Goal: Task Accomplishment & Management: Use online tool/utility

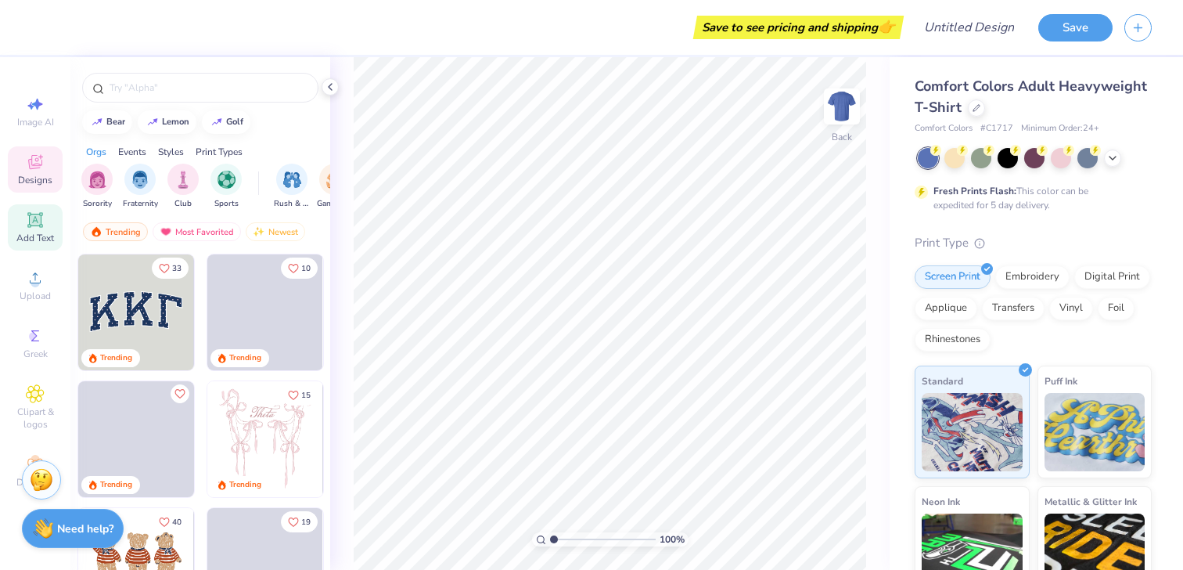
click at [25, 222] on div "Add Text" at bounding box center [35, 227] width 55 height 46
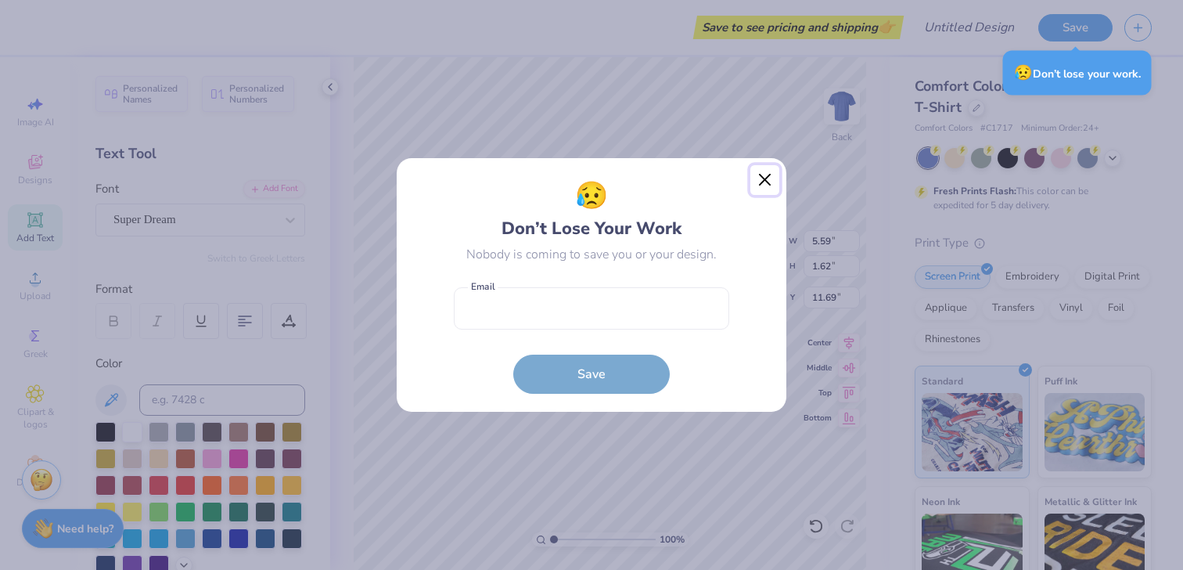
click at [763, 178] on button "Close" at bounding box center [765, 180] width 30 height 30
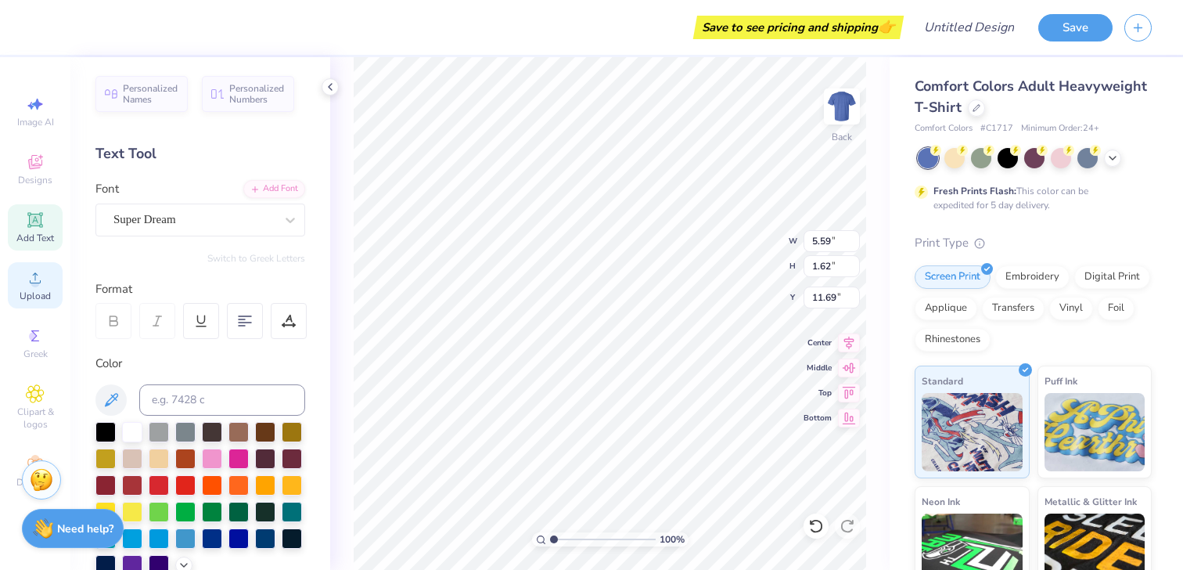
click at [33, 286] on icon at bounding box center [35, 277] width 19 height 19
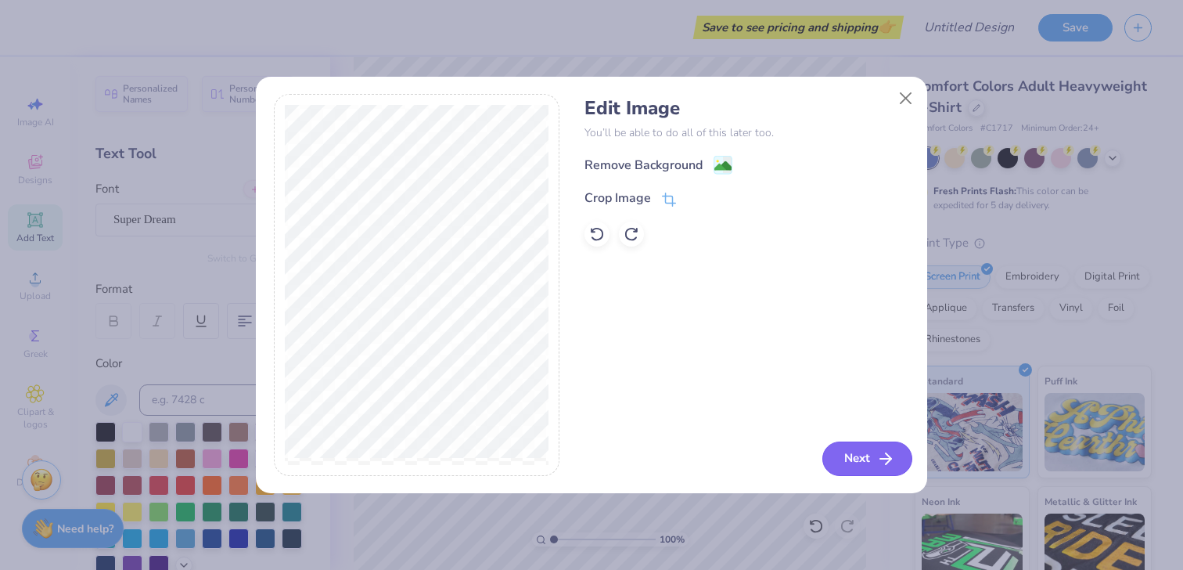
click at [872, 459] on button "Next" at bounding box center [867, 458] width 90 height 34
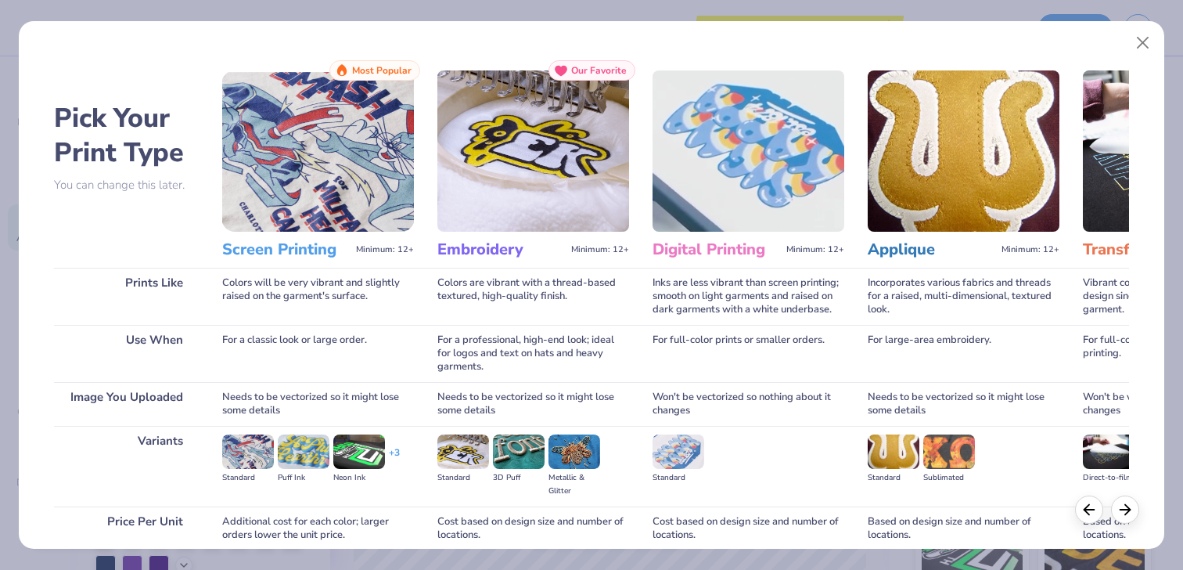
scroll to position [132, 0]
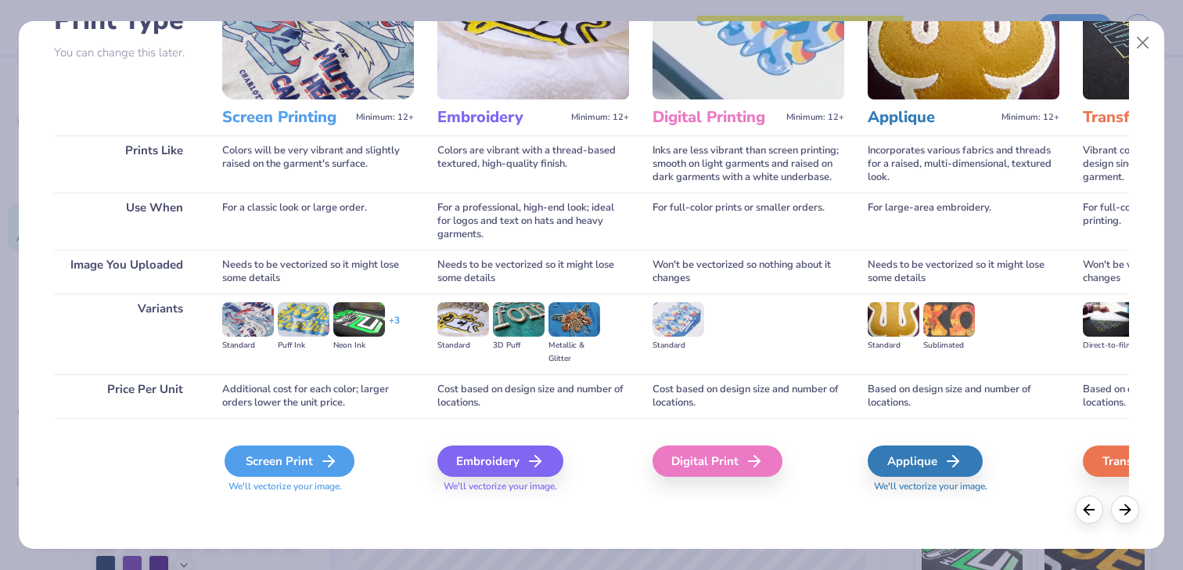
click at [315, 457] on div "Screen Print" at bounding box center [290, 460] width 130 height 31
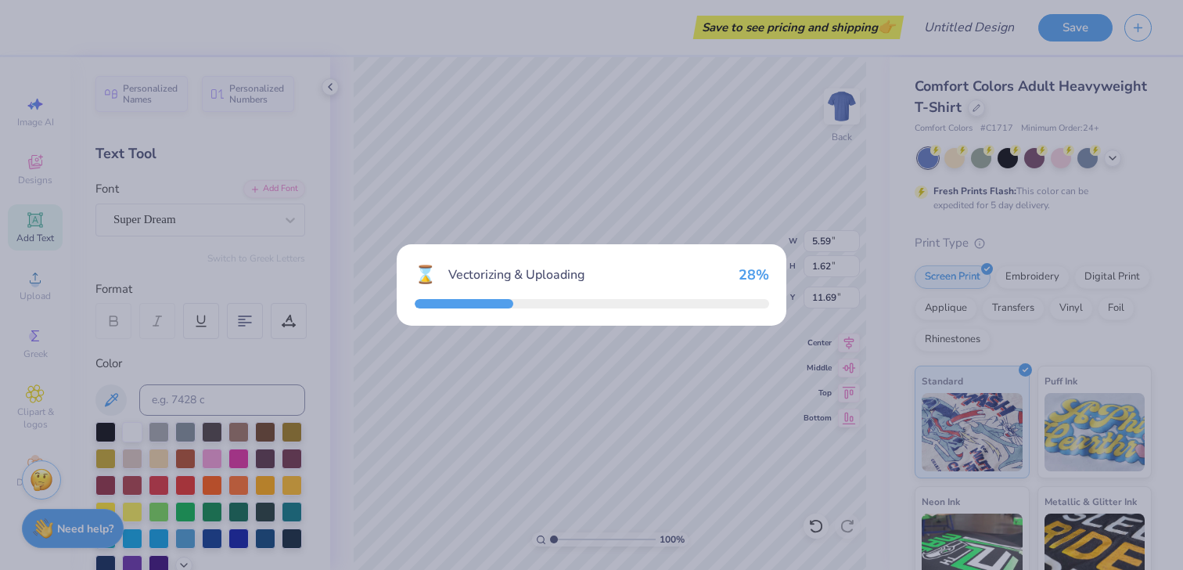
type input "13.46"
type input "11.79"
type input "6.60"
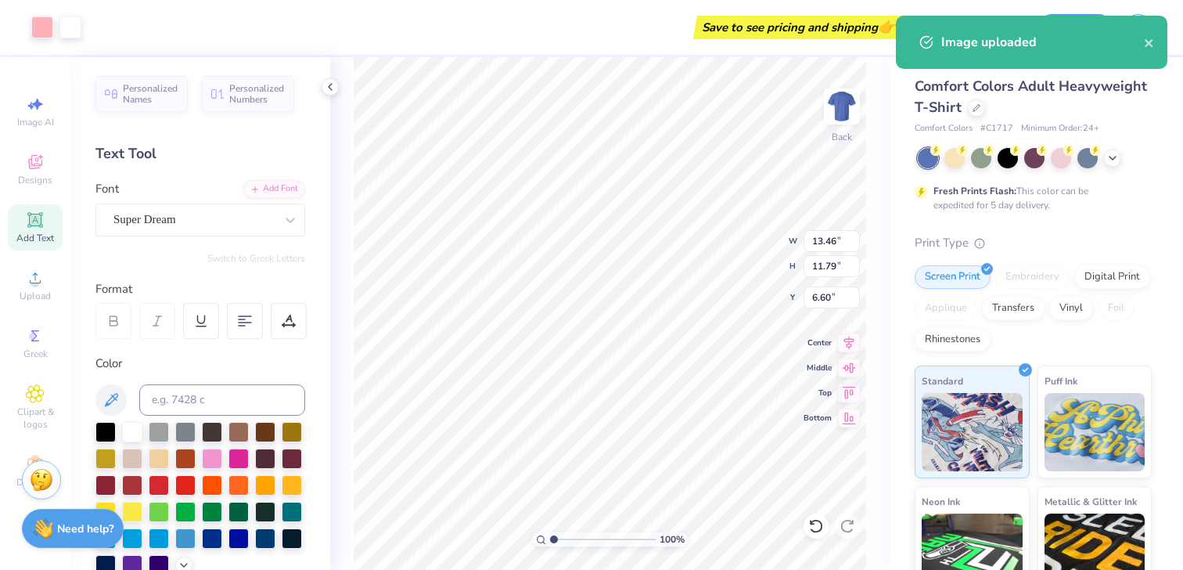
type input "7.14"
type input "6.26"
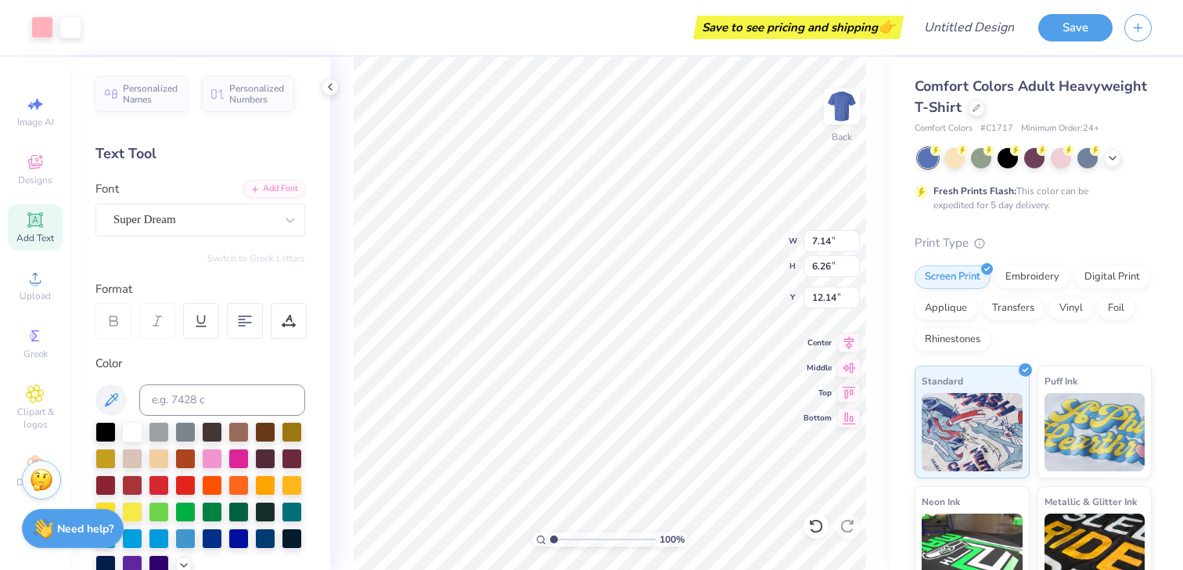
type input "2.20"
type input "2.87"
type input "2.51"
type input "3.00"
type input "5.59"
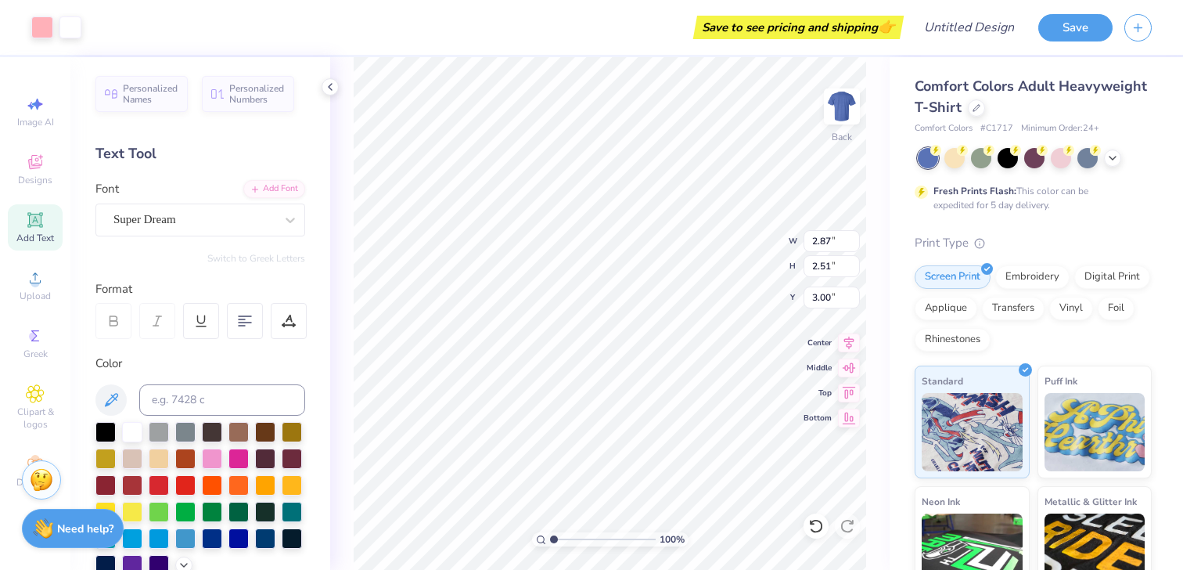
type input "1.62"
type input "11.69"
type textarea "dance"
type input "4.70"
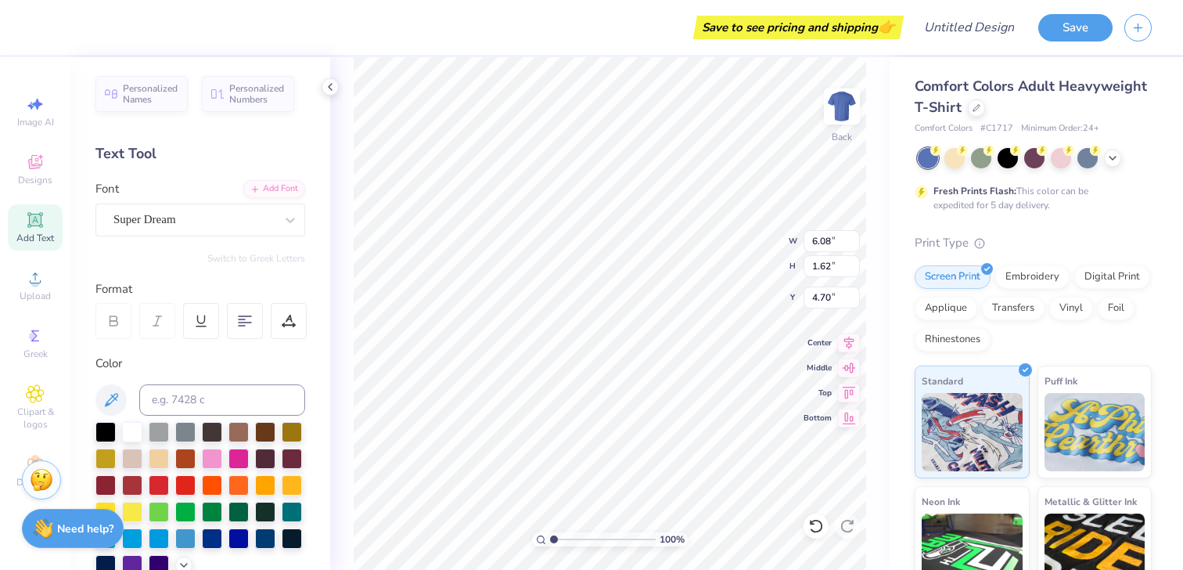
type input "4.72"
type input "4.93"
type input "3.22"
click at [230, 225] on div "Super Dream" at bounding box center [194, 219] width 164 height 24
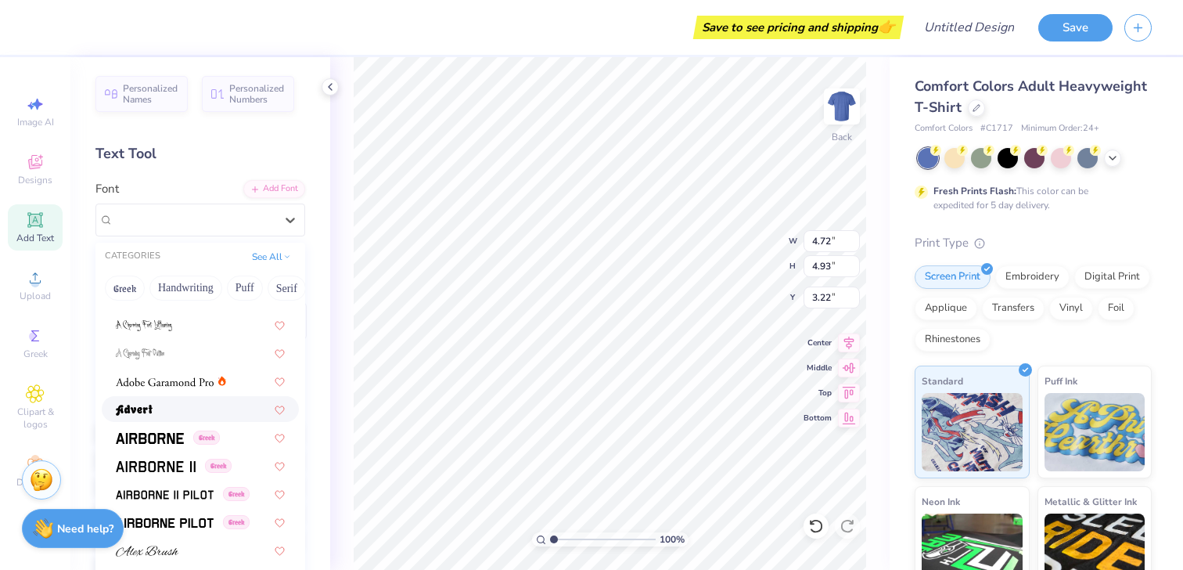
scroll to position [165, 0]
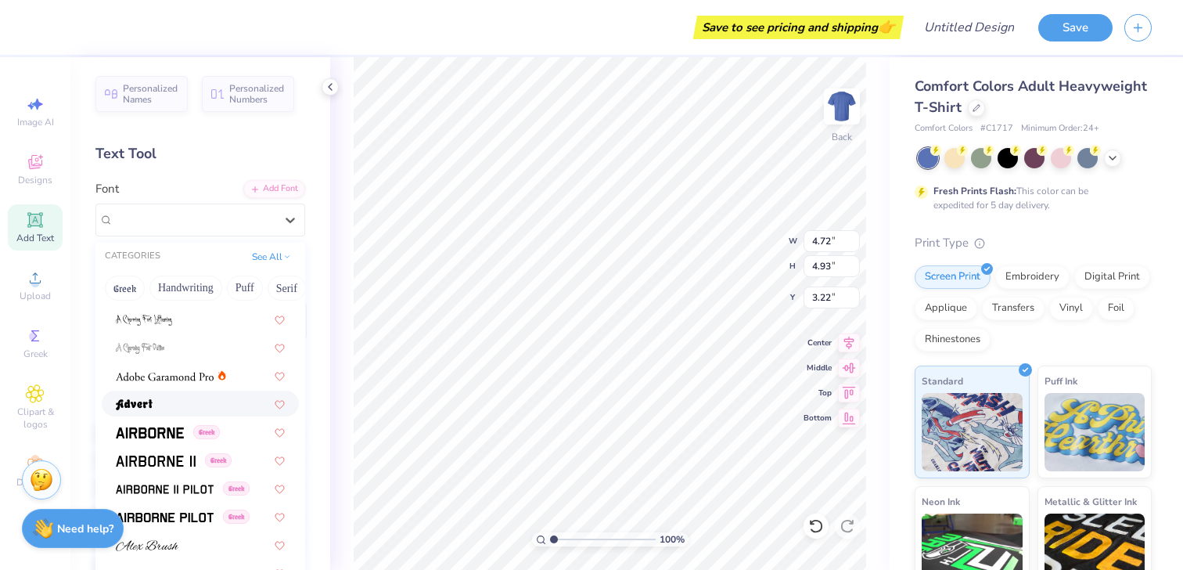
click at [164, 405] on div at bounding box center [200, 403] width 169 height 16
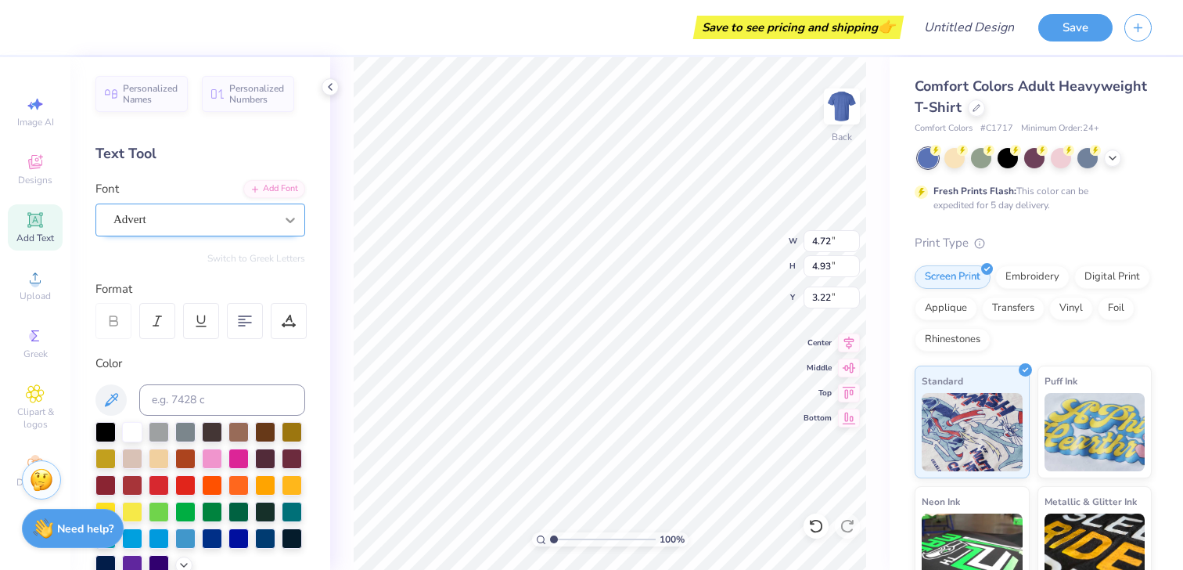
type input "4.85"
type input "5.00"
type input "3.18"
click at [279, 221] on div at bounding box center [290, 220] width 28 height 28
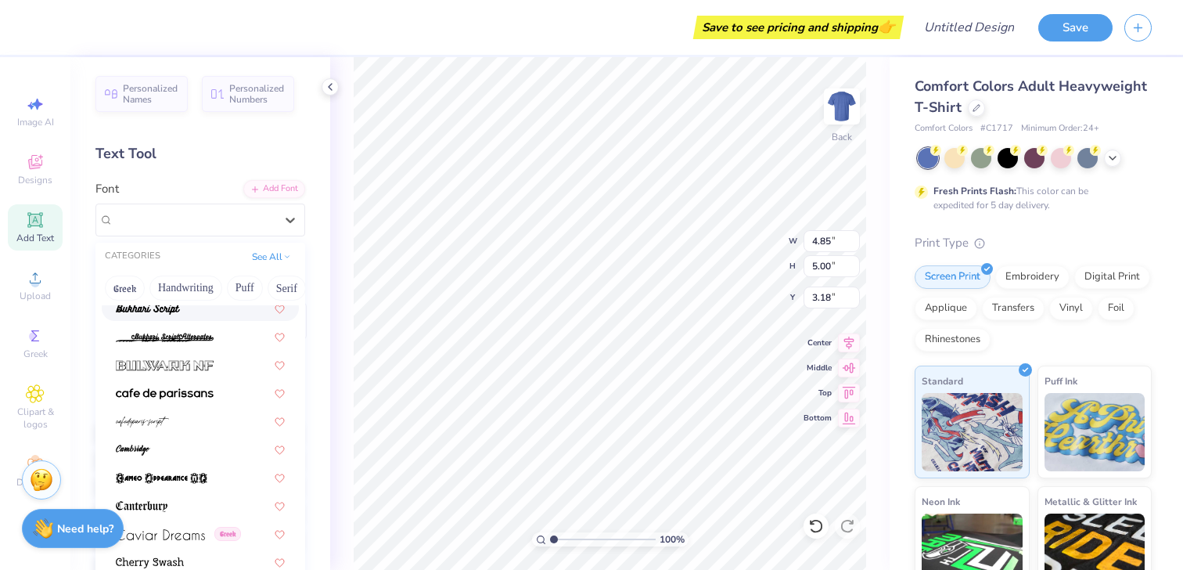
scroll to position [1524, 0]
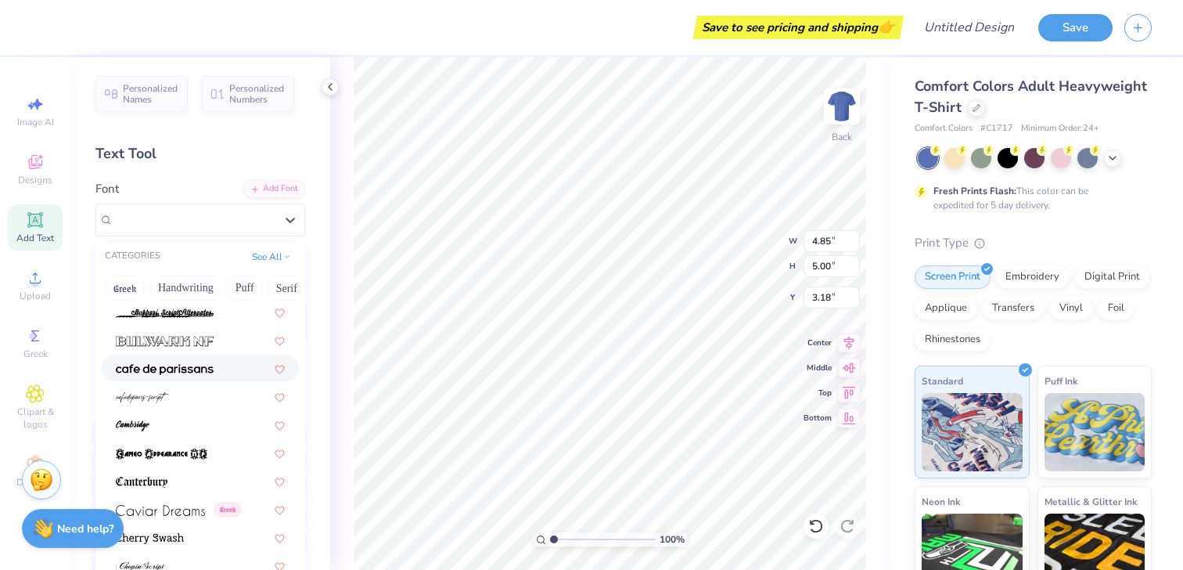
click at [218, 364] on div at bounding box center [200, 368] width 169 height 16
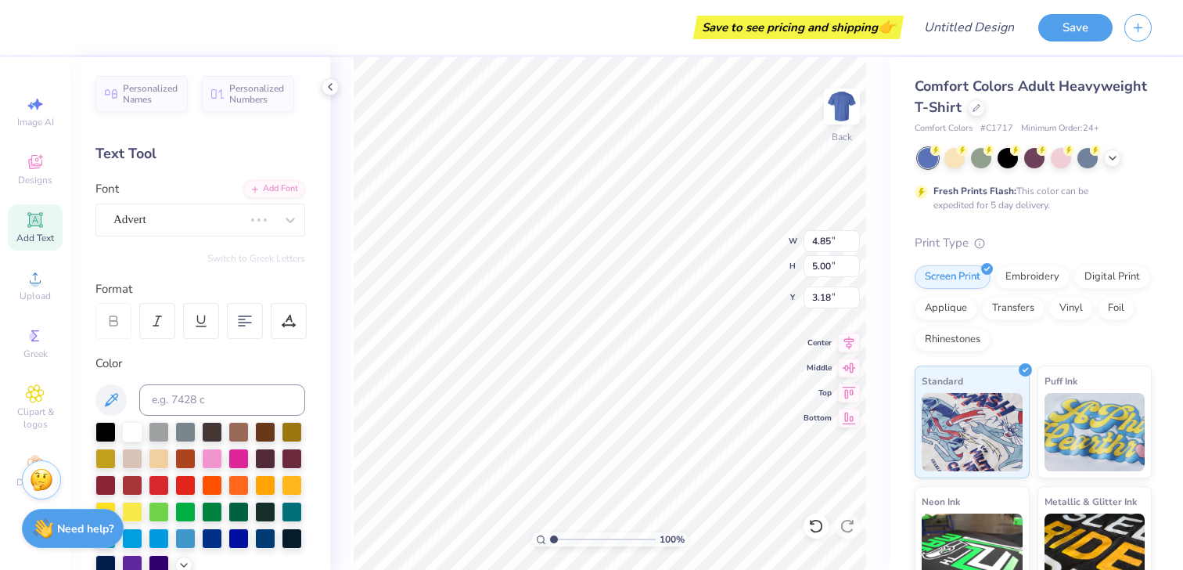
type input "3.45"
type input "3.58"
type input "3.83"
click at [210, 230] on div "[GEOGRAPHIC_DATA]-sans" at bounding box center [194, 219] width 164 height 24
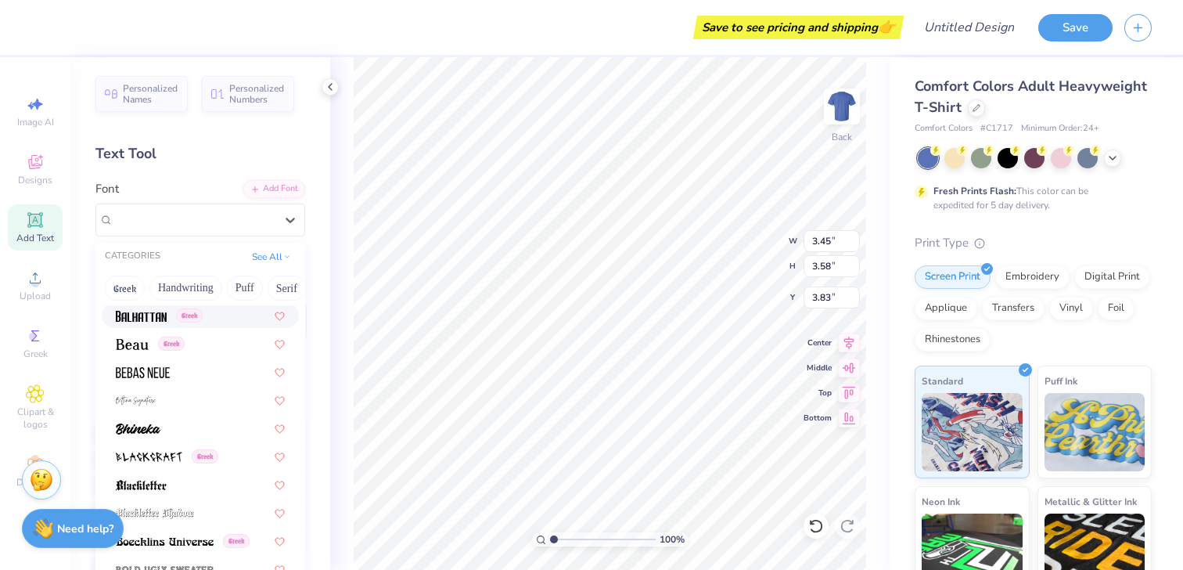
scroll to position [705, 0]
click at [236, 343] on div "Greek" at bounding box center [200, 342] width 169 height 16
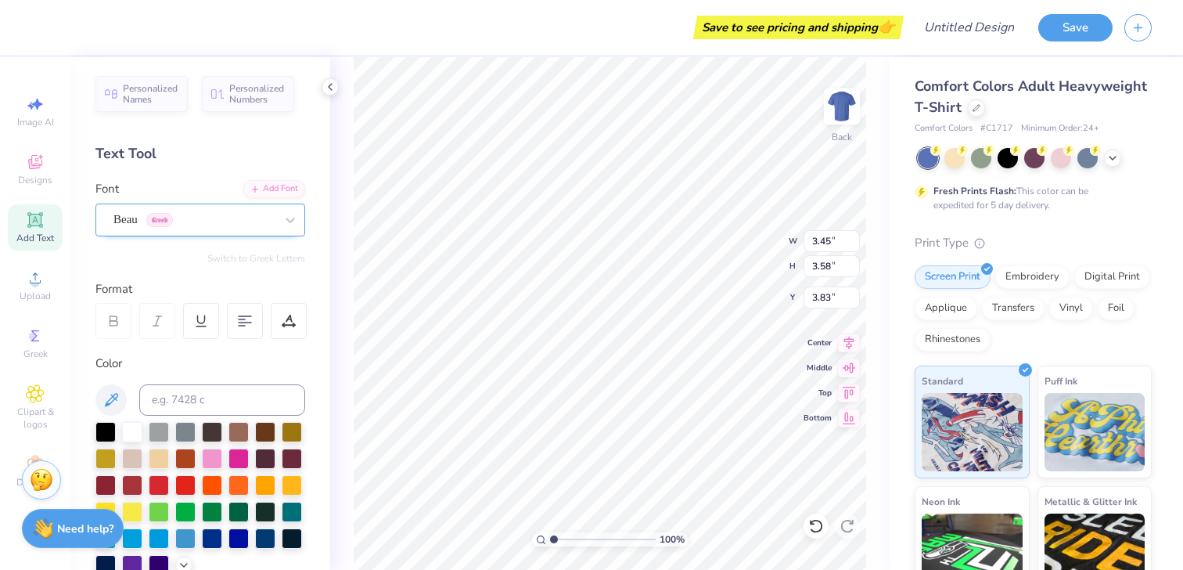
type input "4.42"
type input "4.69"
type input "3.29"
type input "2.62"
type input "2.78"
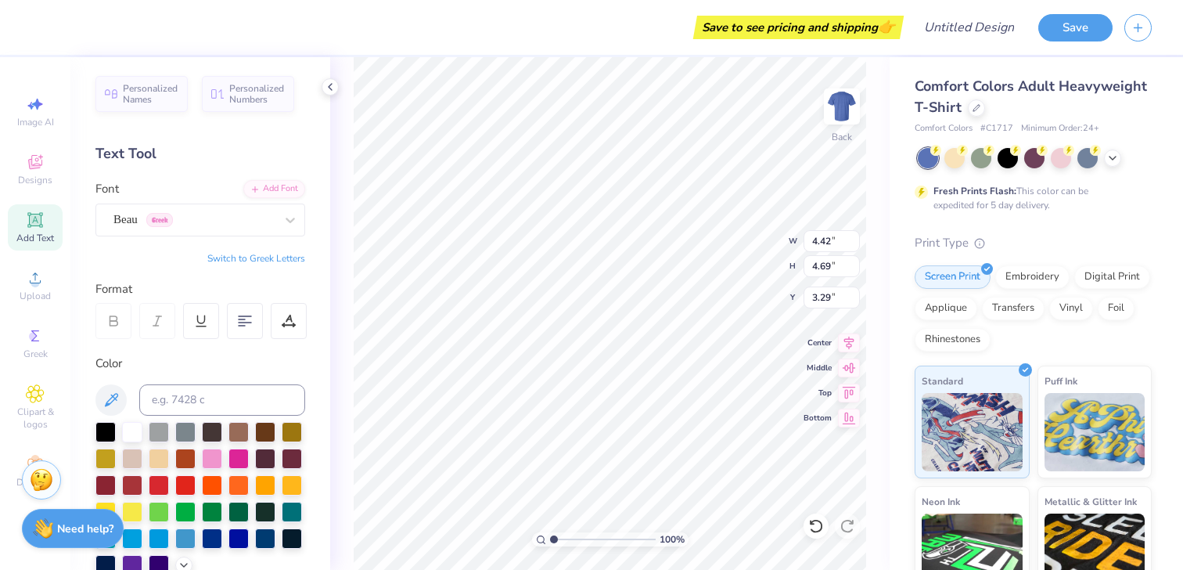
type input "3.59"
type input "1.70"
type input "1.80"
type input "4.26"
type input "1.07"
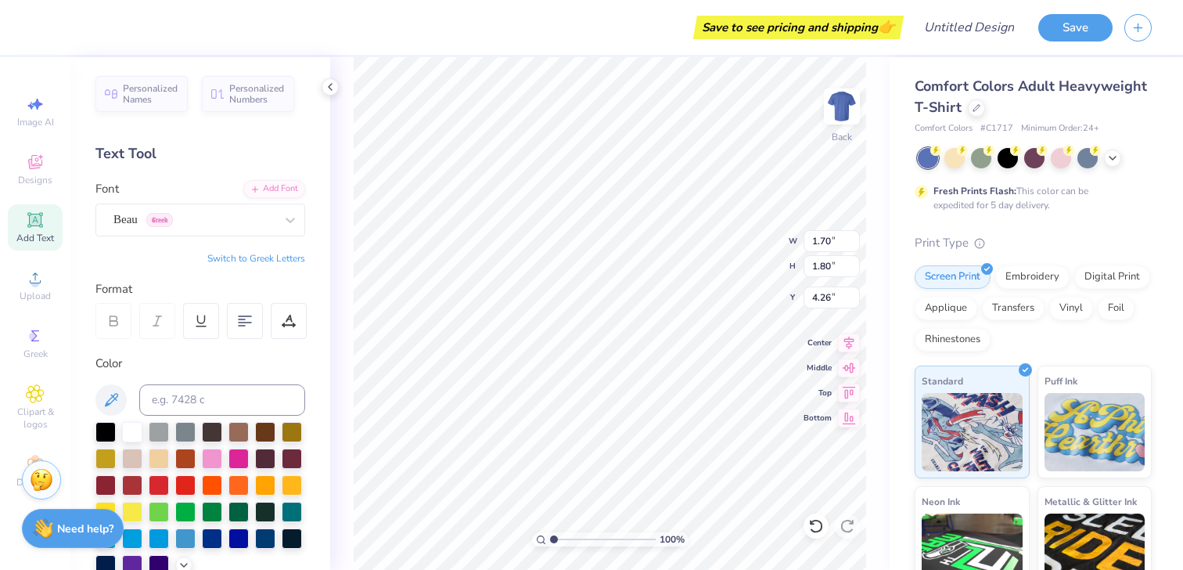
type input "1.14"
type input "4.36"
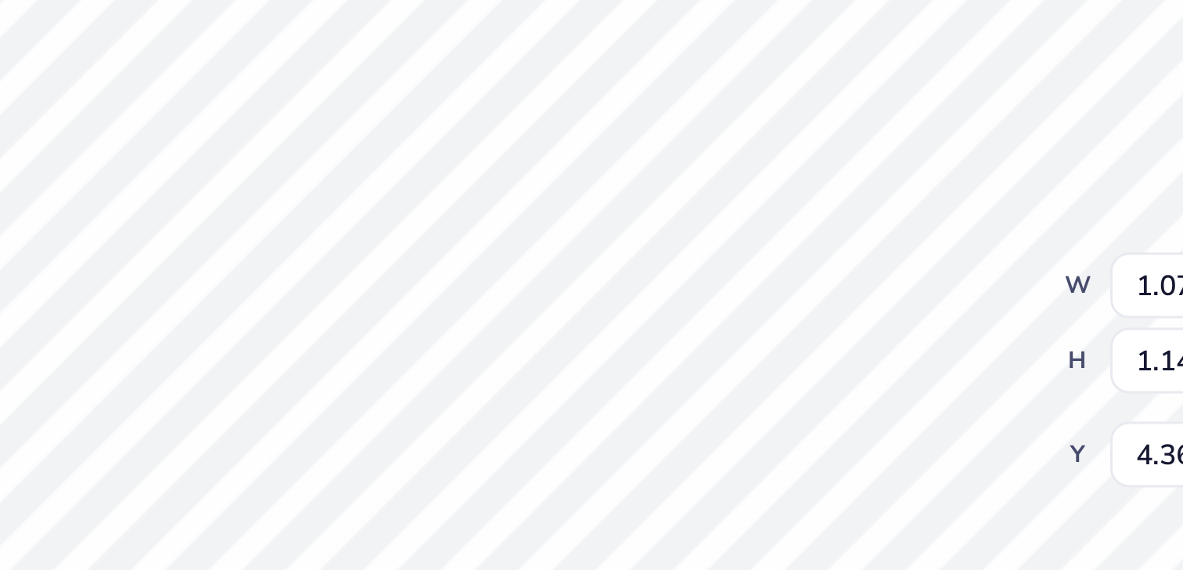
type input "1.24"
type input "1.32"
type input "4.26"
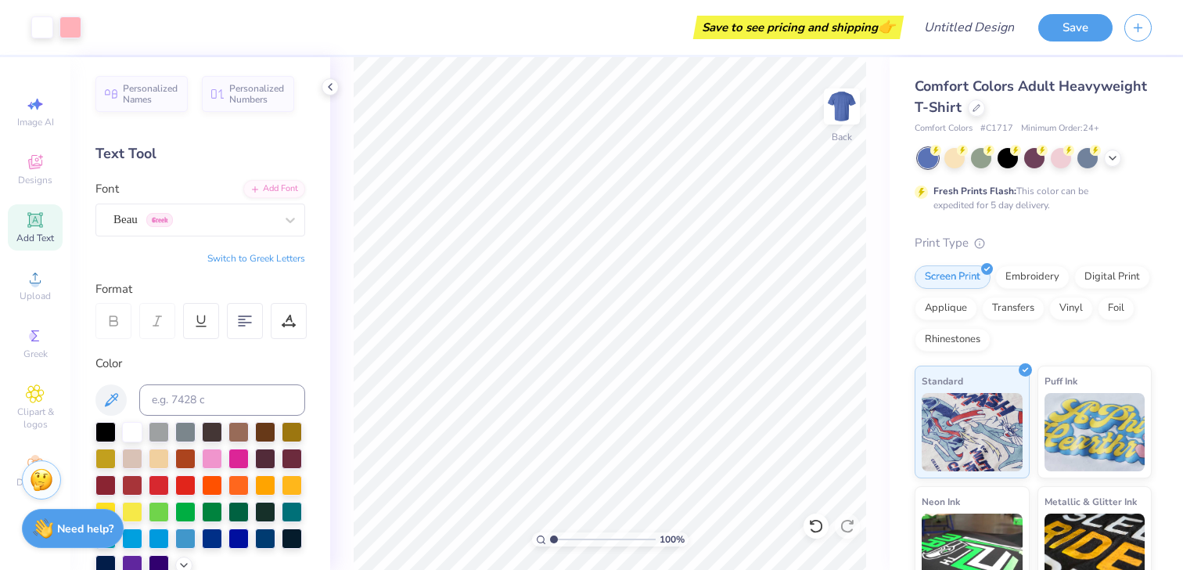
click at [152, 273] on div "Personalized Names Personalized Numbers Text Tool Add Font Font Beau Greek Swit…" at bounding box center [200, 313] width 260 height 512
click at [41, 221] on icon at bounding box center [34, 219] width 15 height 15
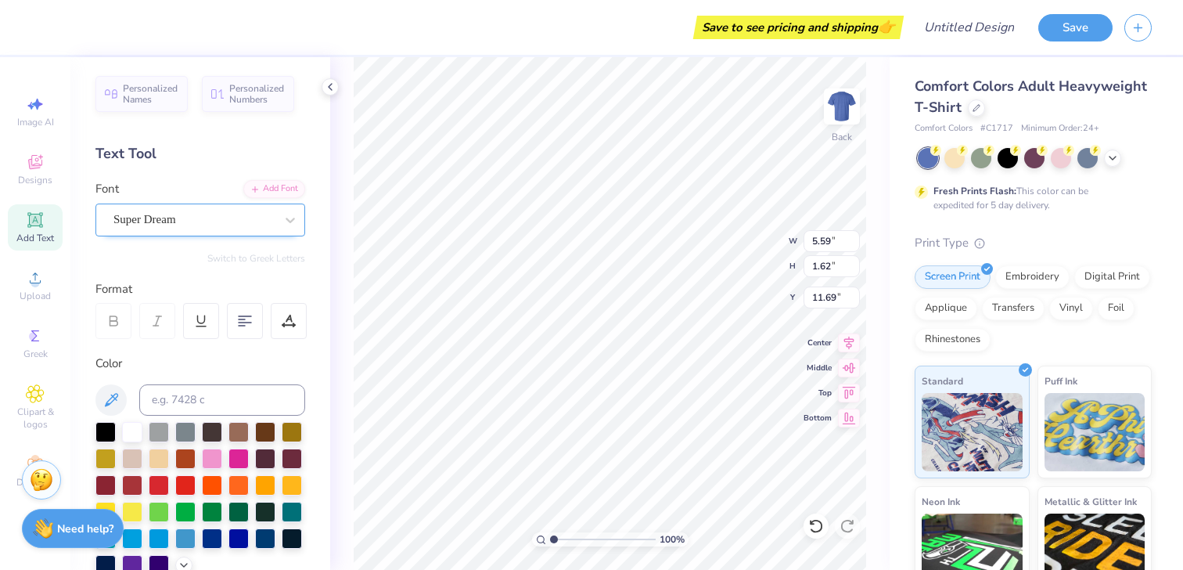
scroll to position [0, 2]
type textarea "collective"
click at [221, 213] on div "Super Dream" at bounding box center [194, 219] width 164 height 24
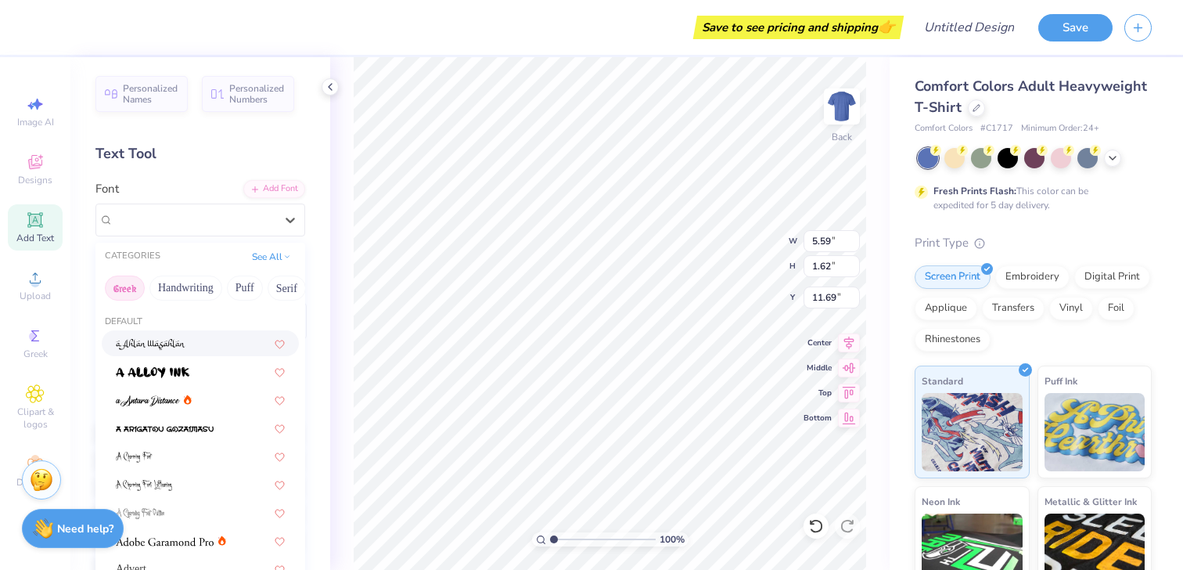
click at [126, 292] on button "Greek" at bounding box center [125, 287] width 40 height 25
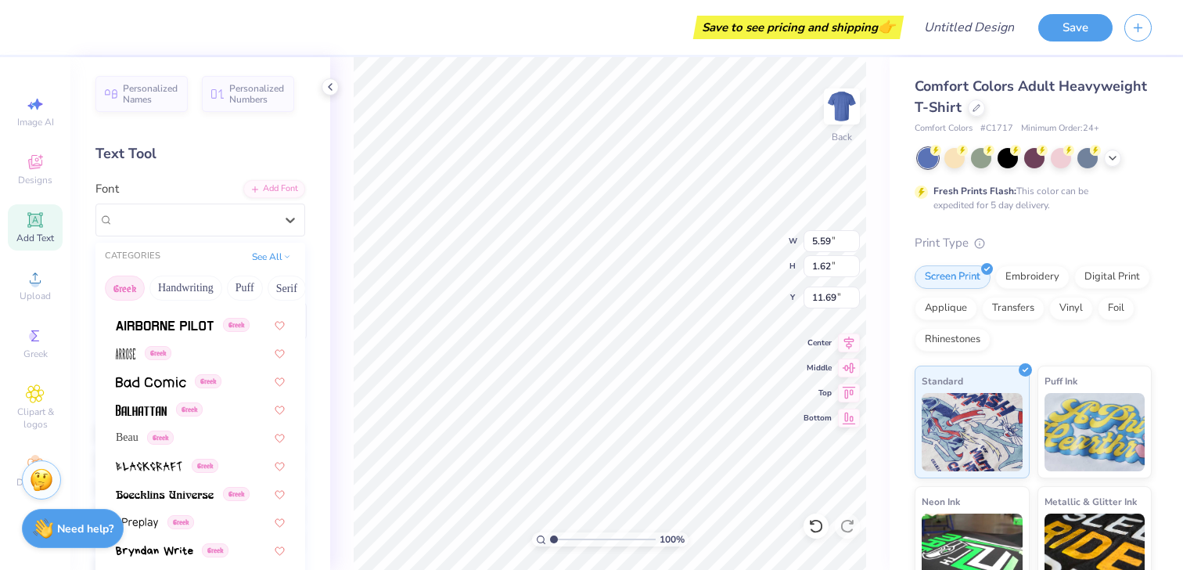
scroll to position [122, 0]
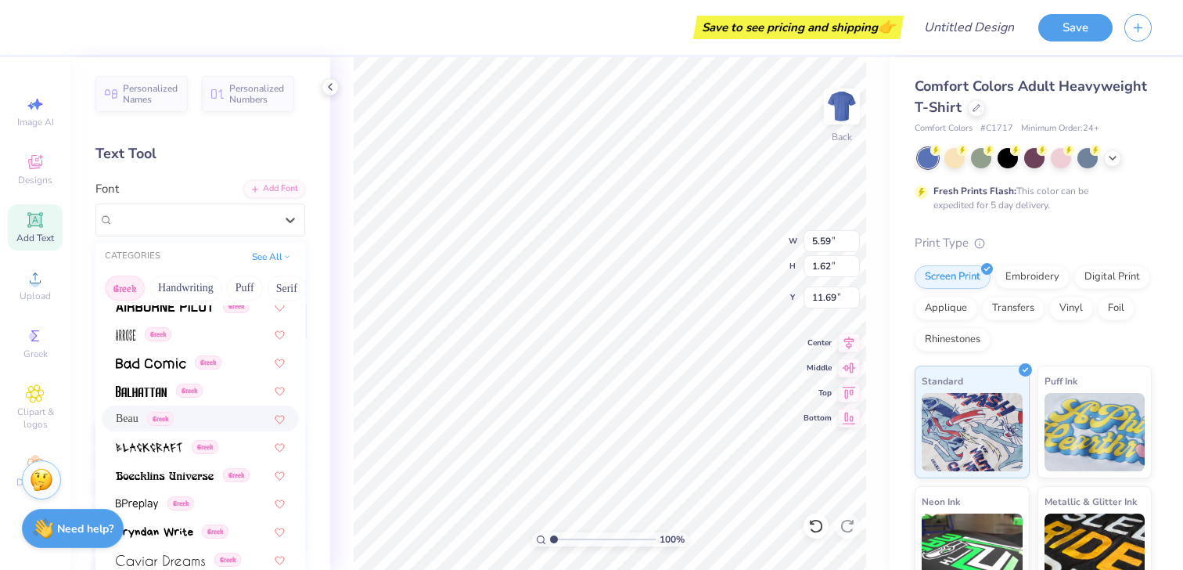
click at [204, 412] on div "Beau Greek" at bounding box center [200, 418] width 169 height 16
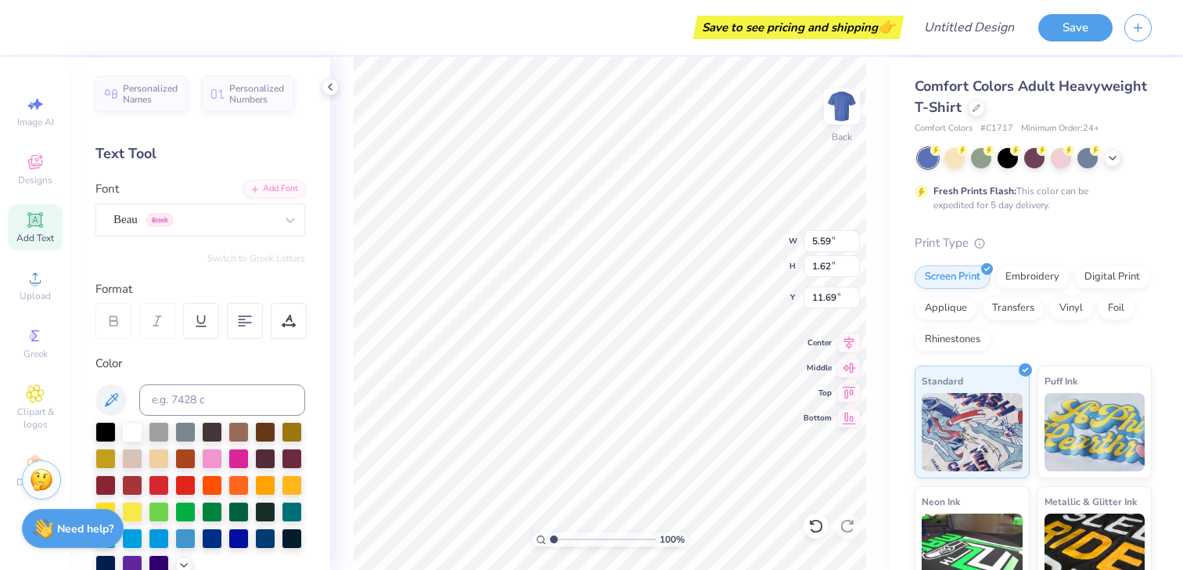
type input "2.87"
type input "2.51"
type input "3.00"
type input "9.25"
type input "1.69"
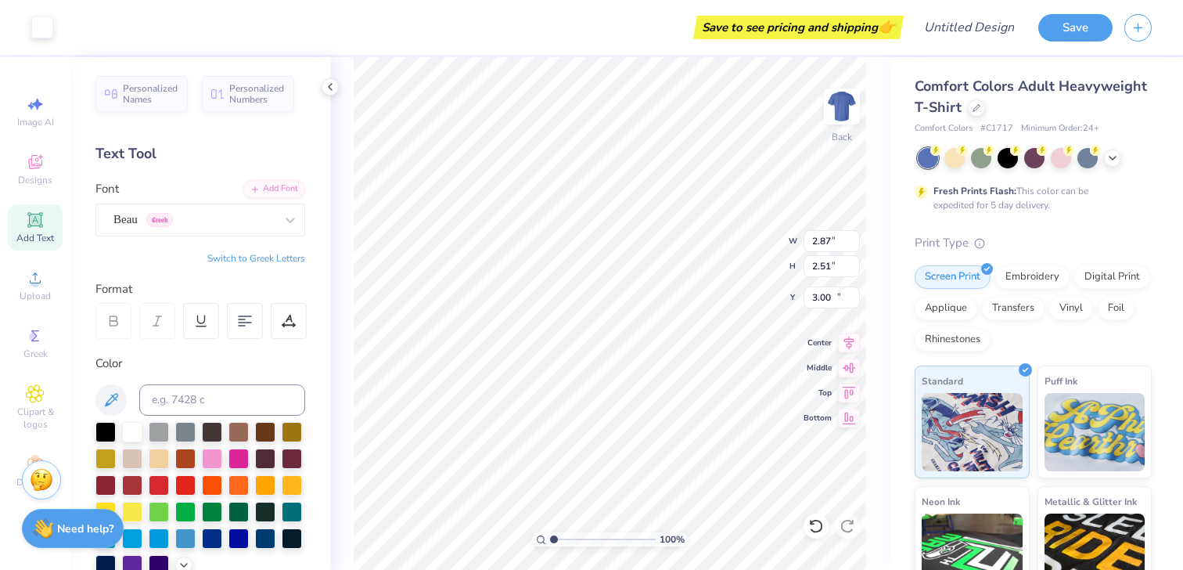
type input "11.66"
type input "6.99"
type input "6.92"
type input "9.24"
type input "1.88"
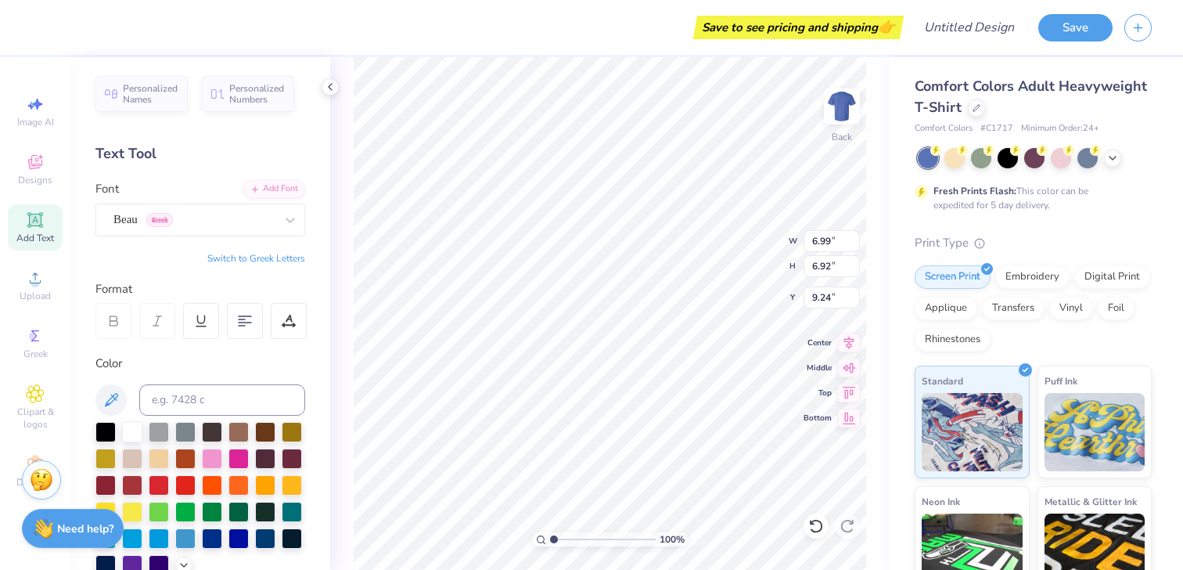
type input "1.86"
type input "4.26"
type input "1.42"
type input "1.41"
type input "4.22"
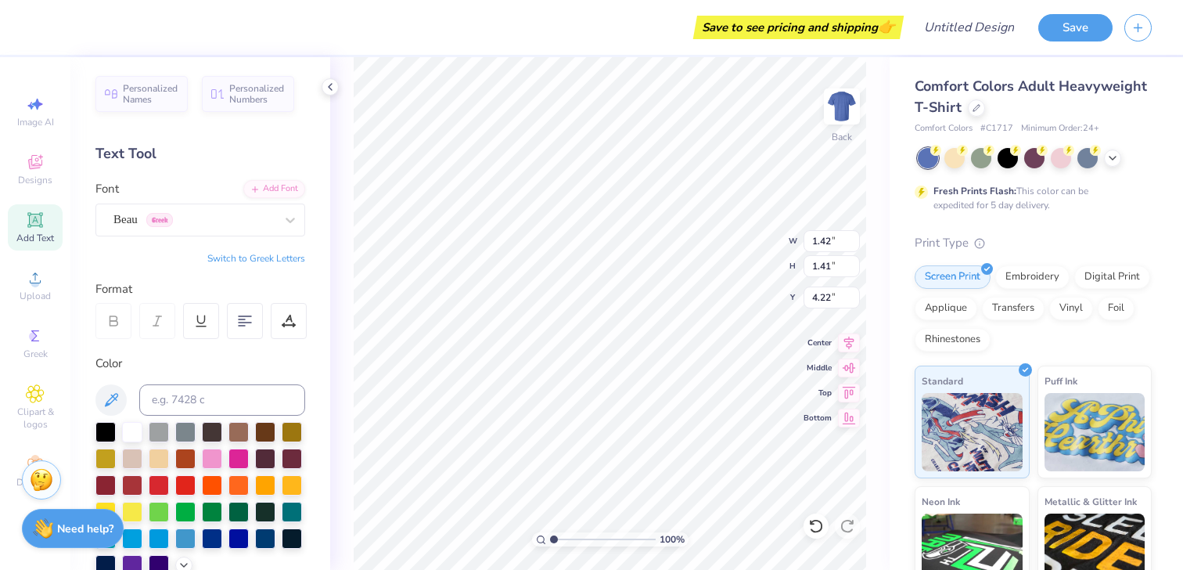
type input "1.63"
type input "1.62"
type input "4.04"
type input "1.24"
type input "1.32"
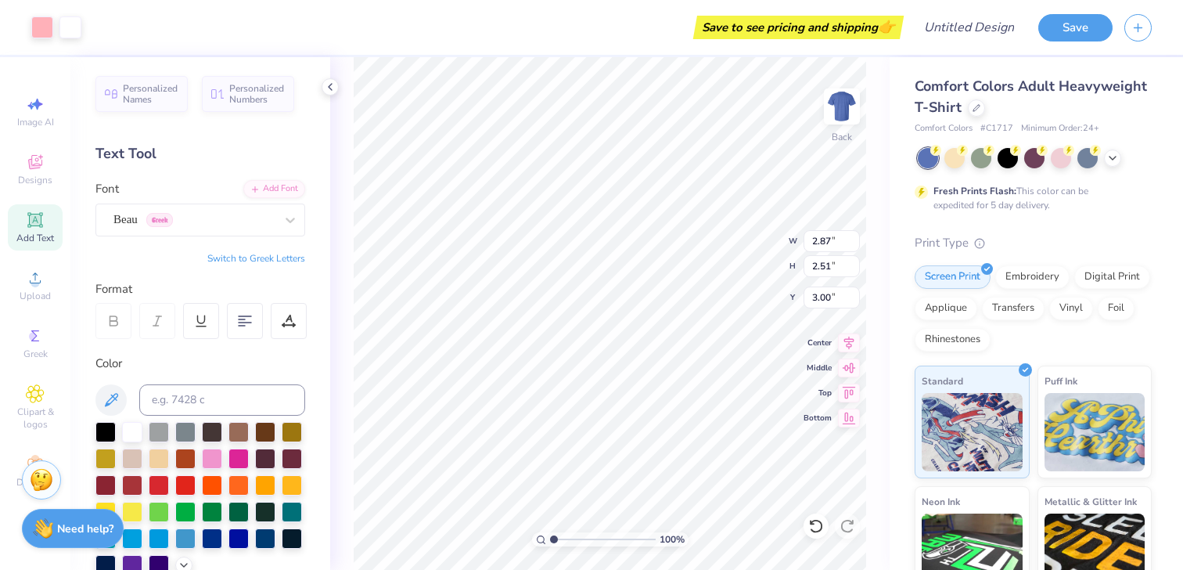
type input "4.26"
type input "1.07"
type input "1.13"
type input "4.24"
type input "2.87"
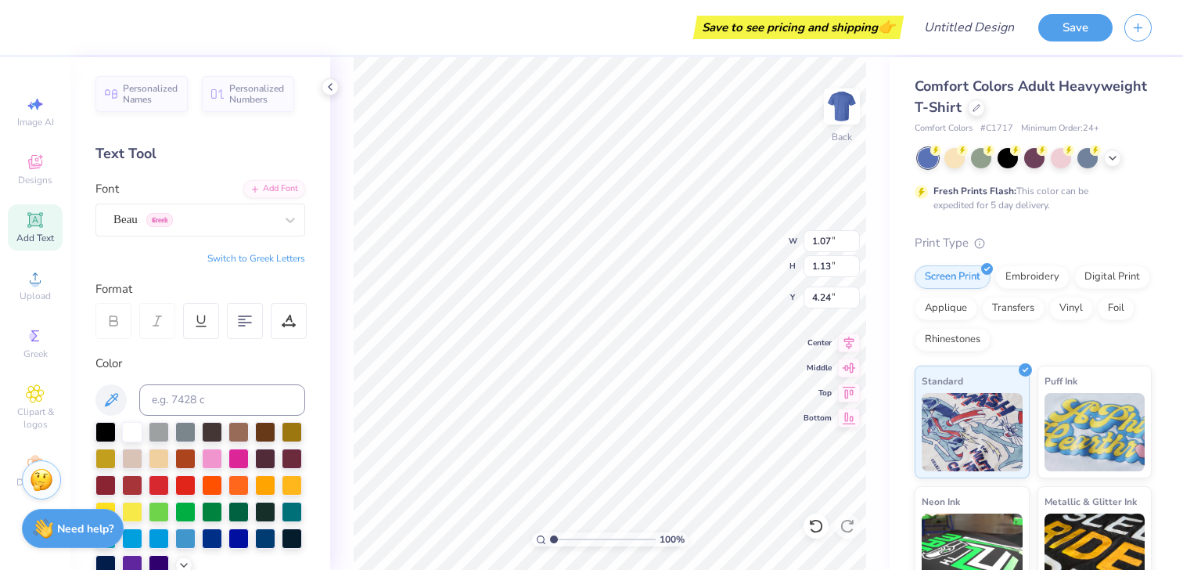
type input "2.51"
type input "3.00"
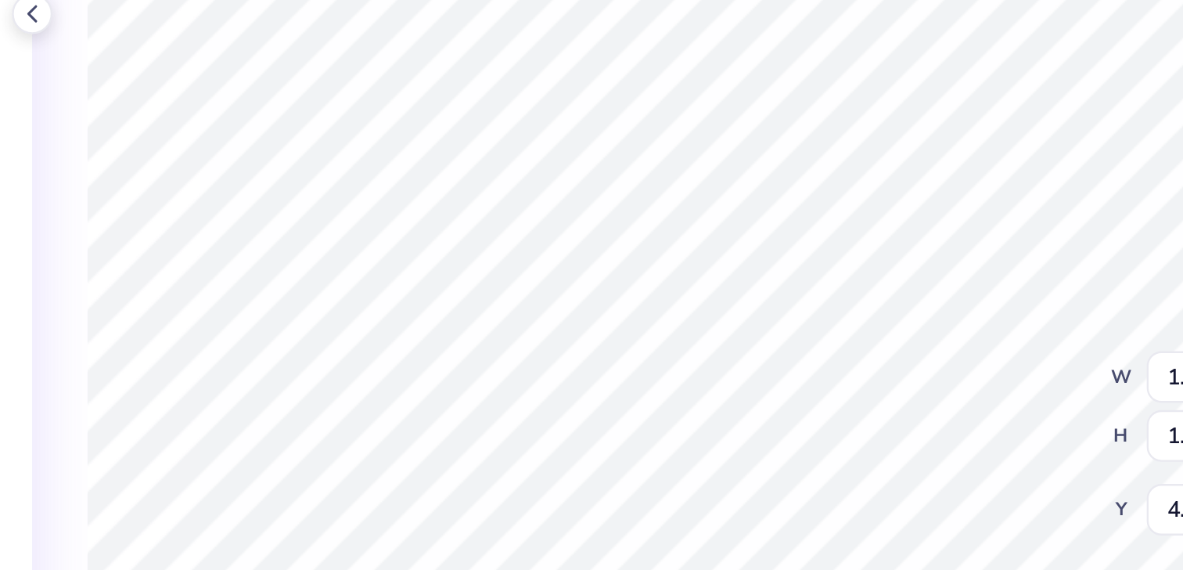
type input "2.87"
type input "2.51"
type input "3.00"
type input "4.53"
type input "4.26"
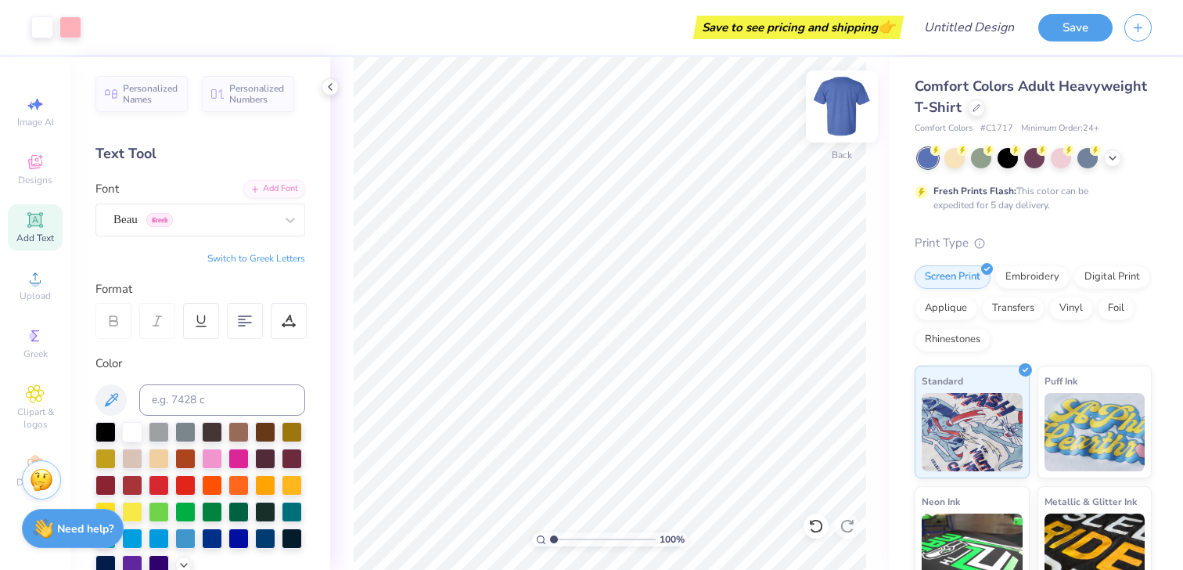
click at [843, 99] on img at bounding box center [842, 106] width 63 height 63
click at [34, 222] on icon at bounding box center [35, 220] width 12 height 12
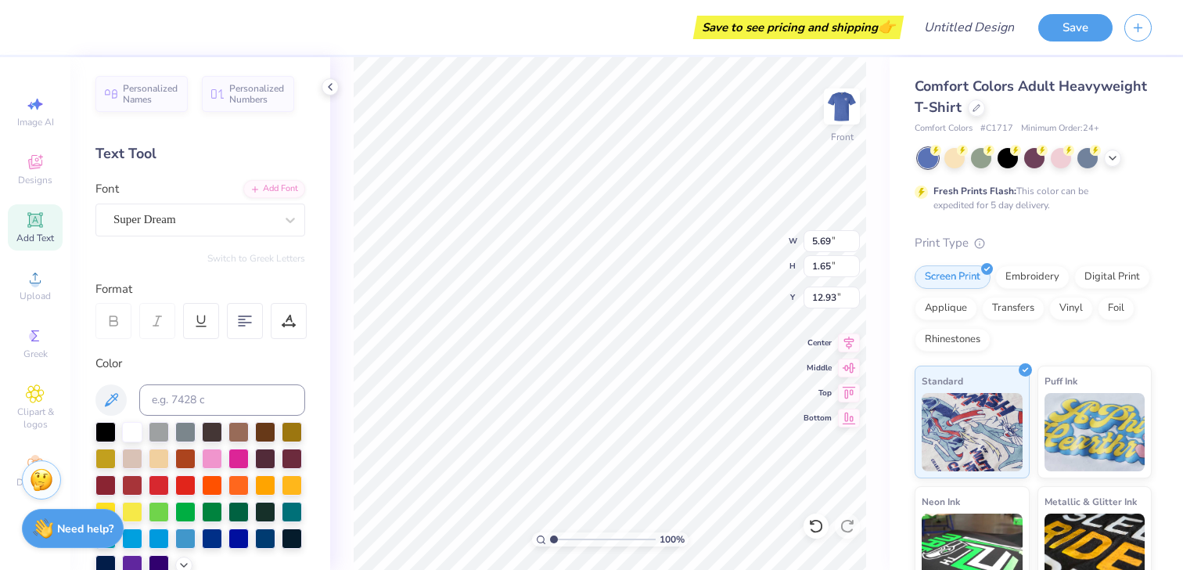
scroll to position [0, 2]
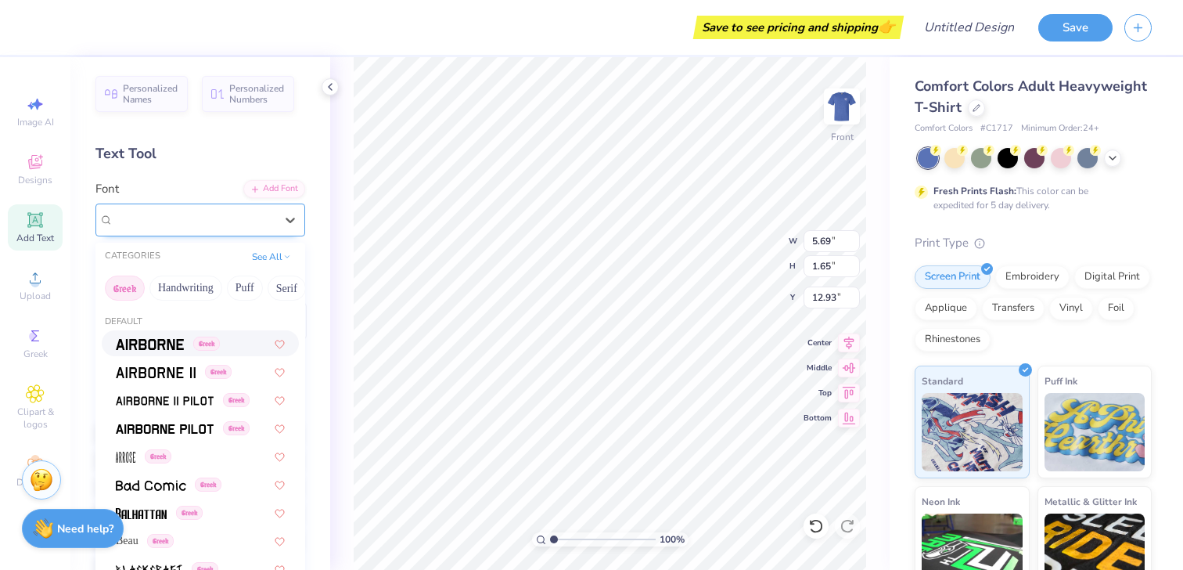
click at [245, 220] on div "Super Dream" at bounding box center [194, 219] width 164 height 24
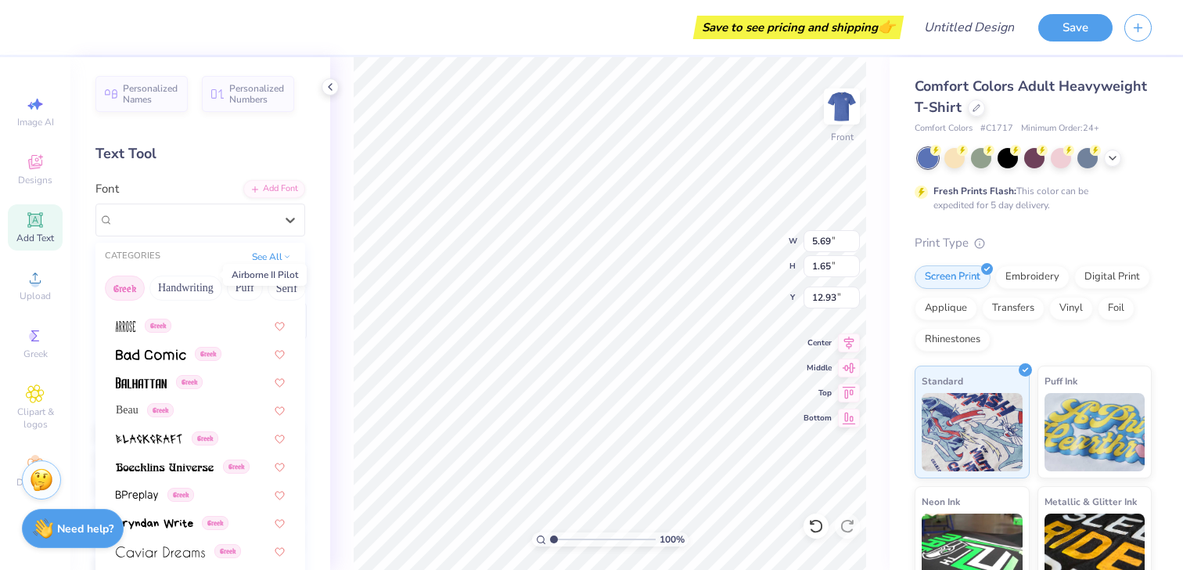
scroll to position [146, 0]
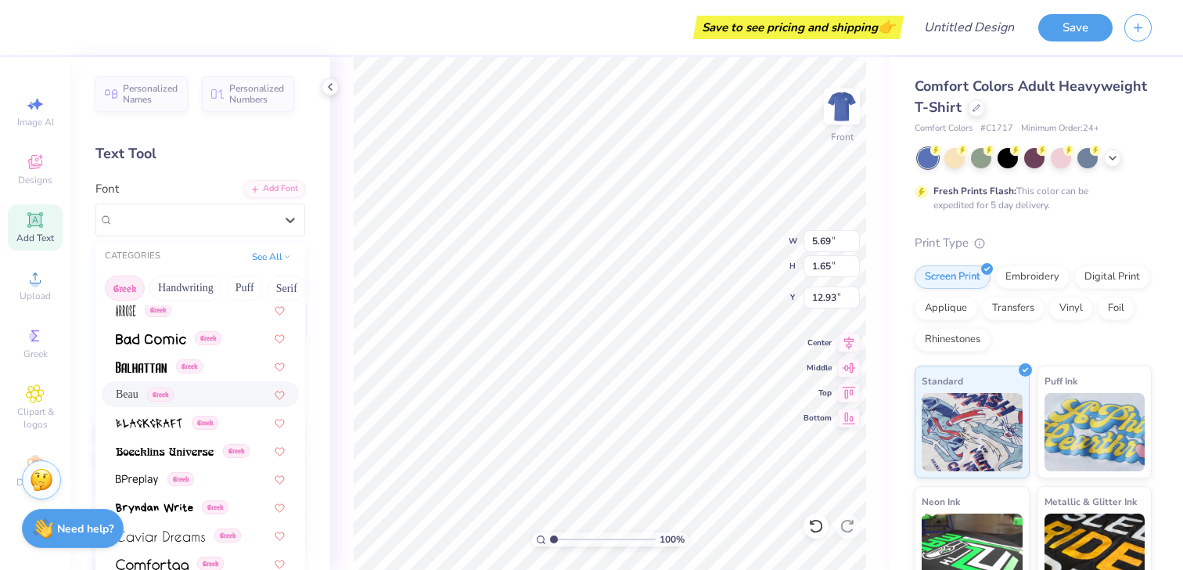
click at [132, 387] on span "Beau" at bounding box center [127, 394] width 23 height 16
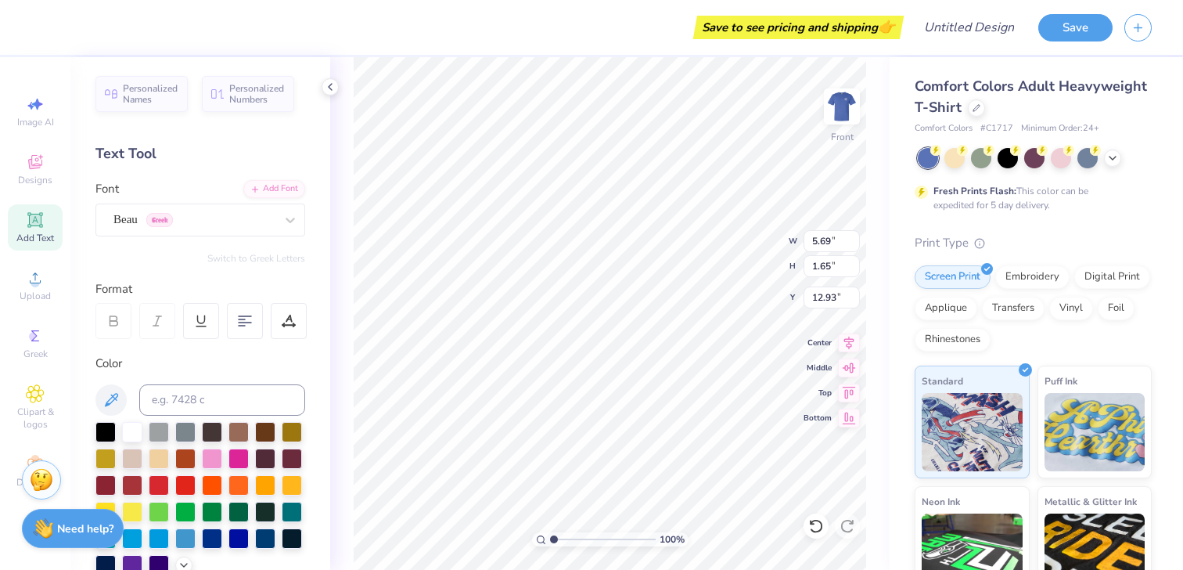
scroll to position [1, 2]
type textarea "president 25-26"
click at [851, 343] on icon at bounding box center [849, 340] width 10 height 13
type input "9.41"
type input "4.88"
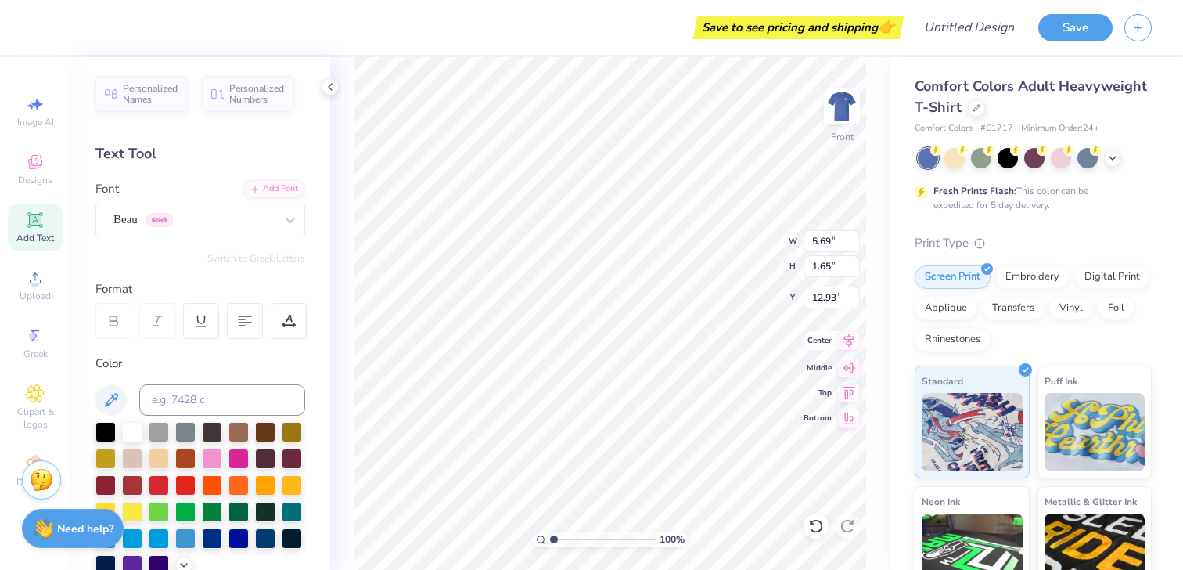
type input "11.31"
click at [849, 345] on icon at bounding box center [849, 340] width 10 height 13
click at [847, 369] on icon at bounding box center [849, 365] width 22 height 19
click at [247, 321] on icon at bounding box center [245, 321] width 14 height 14
type input "3.35"
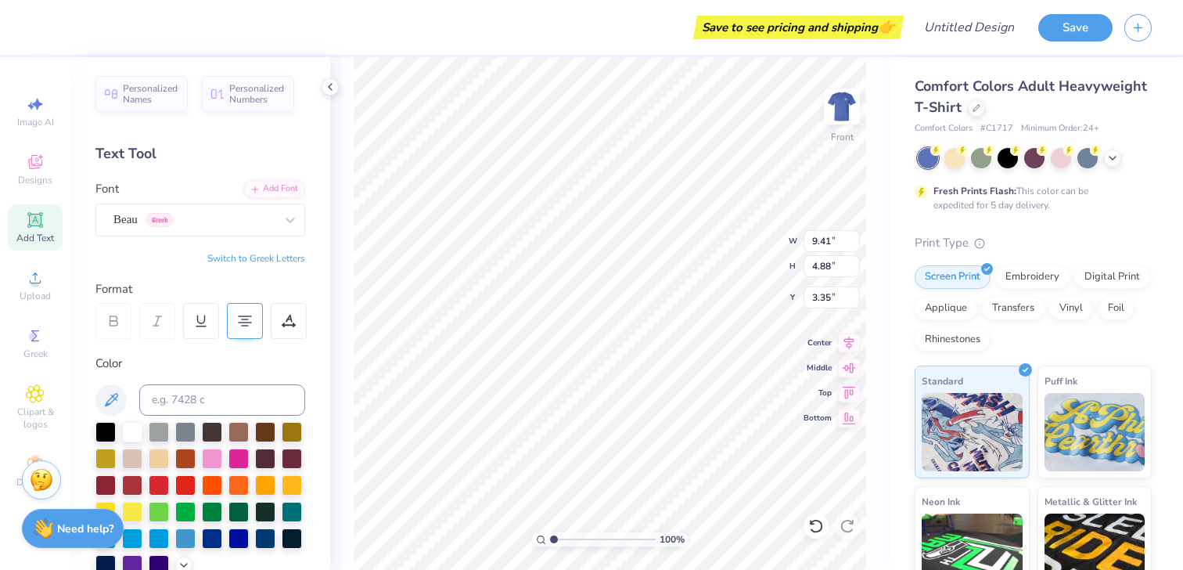
scroll to position [1, 0]
click at [218, 238] on div "Personalized Names Personalized Numbers Text Tool Add Font Font Beau Greek Swit…" at bounding box center [200, 313] width 260 height 512
click at [216, 224] on div "Beau Greek" at bounding box center [194, 219] width 164 height 24
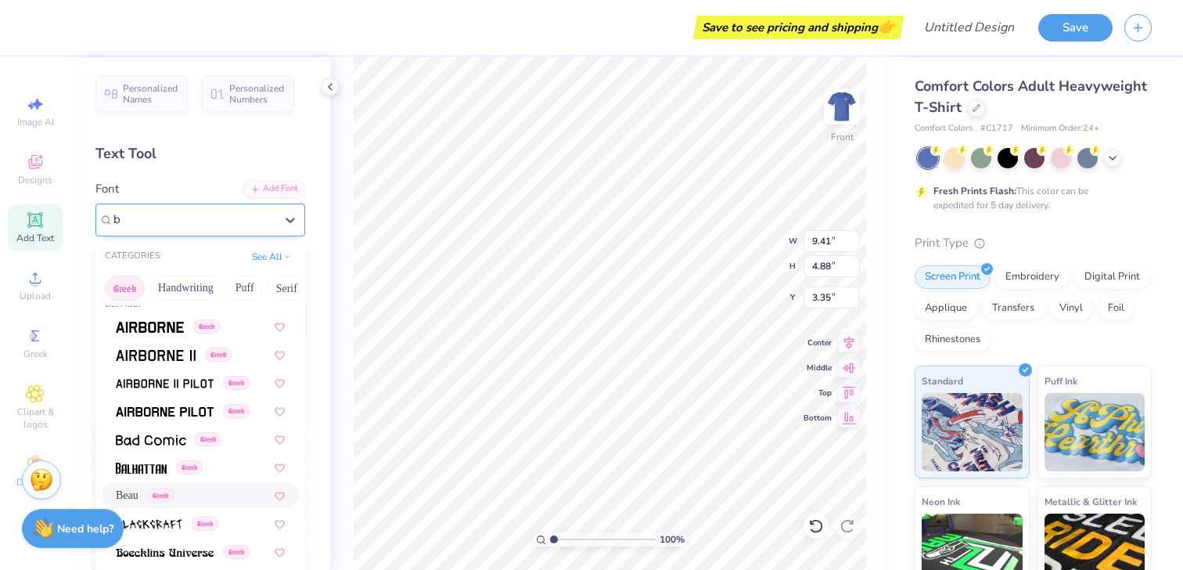
scroll to position [0, 0]
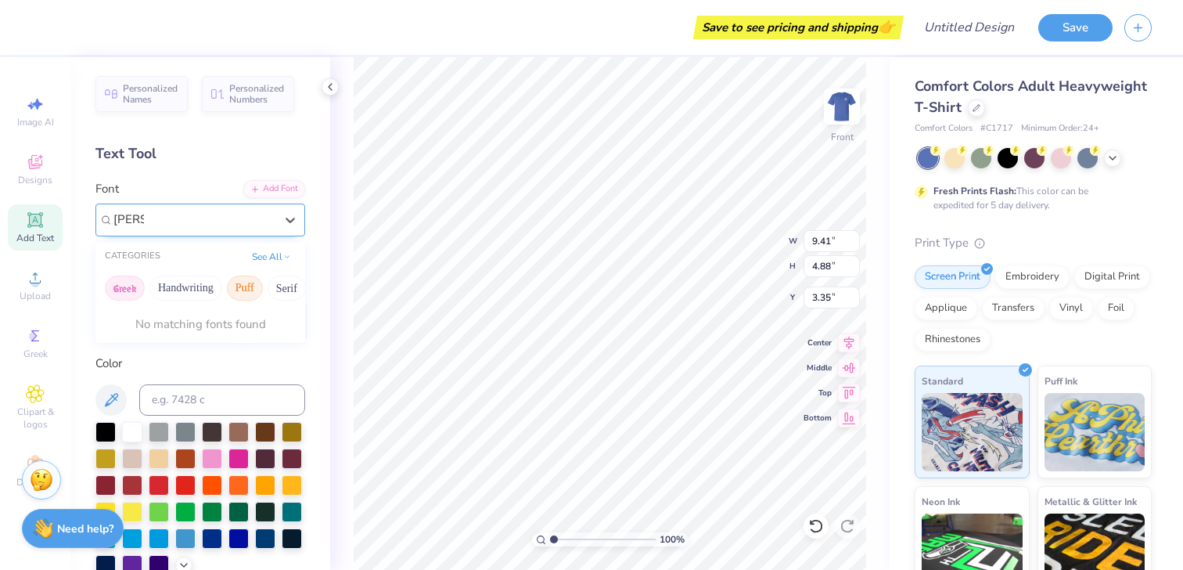
click at [243, 291] on button "Puff" at bounding box center [245, 287] width 36 height 25
click at [164, 348] on img at bounding box center [165, 344] width 98 height 11
type input "[PERSON_NAME]"
click at [164, 224] on div "Super Bubble" at bounding box center [194, 219] width 164 height 24
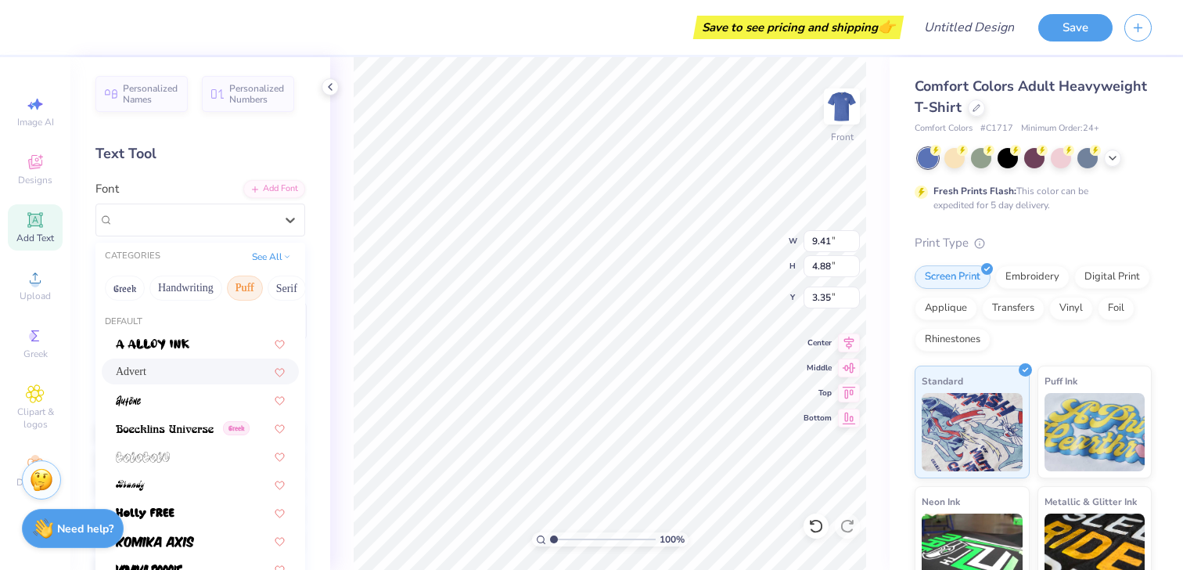
click at [195, 370] on div "Advert" at bounding box center [200, 371] width 169 height 16
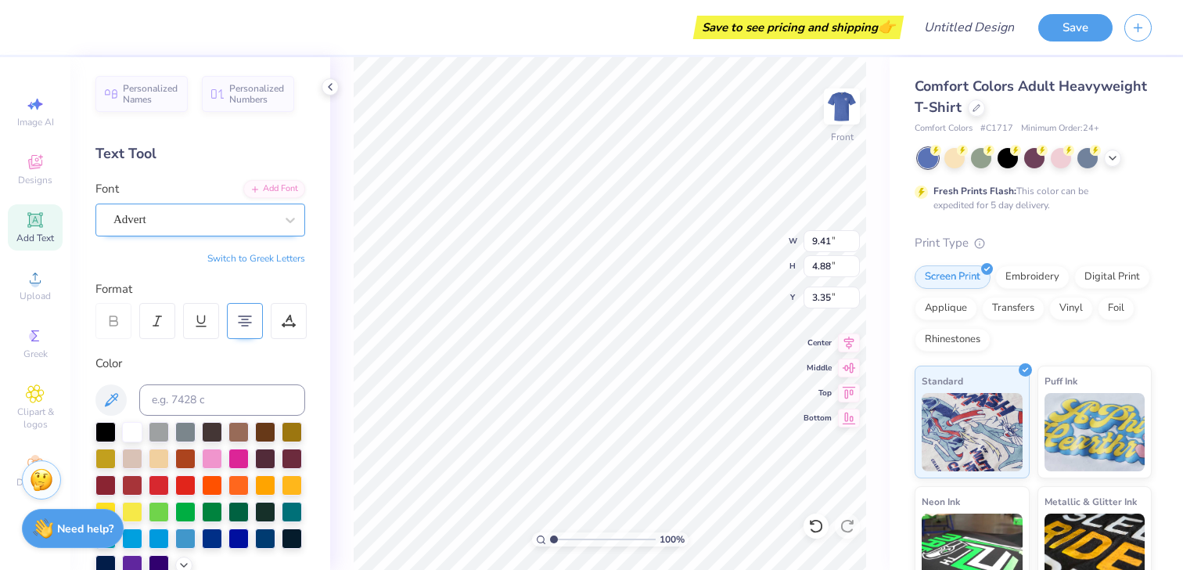
click at [239, 219] on div "Advert" at bounding box center [194, 219] width 164 height 24
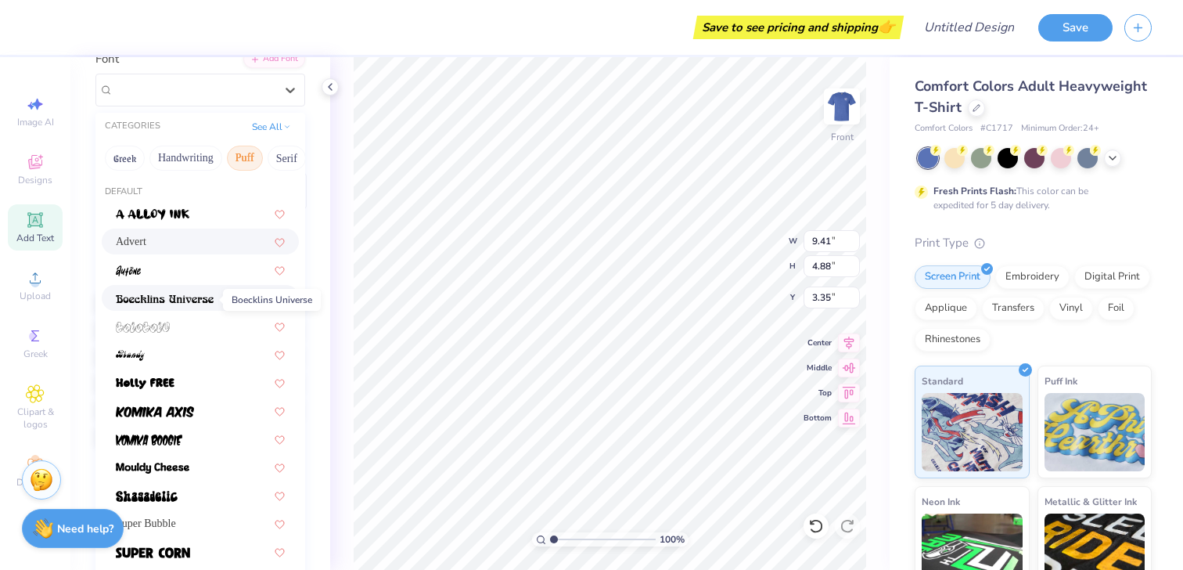
scroll to position [128, 0]
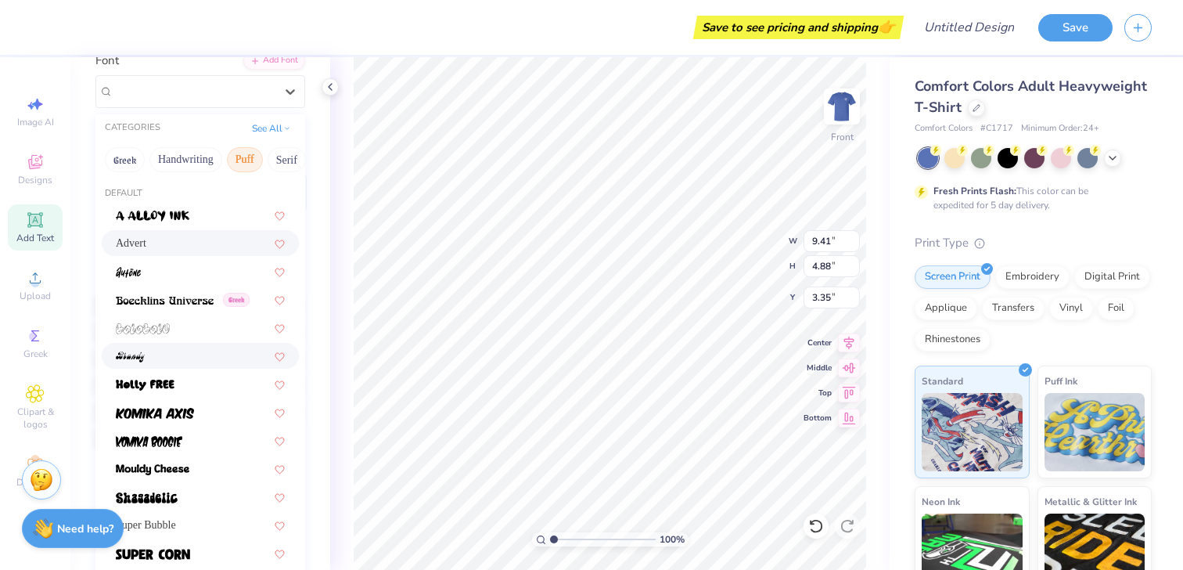
click at [186, 356] on div at bounding box center [200, 355] width 169 height 16
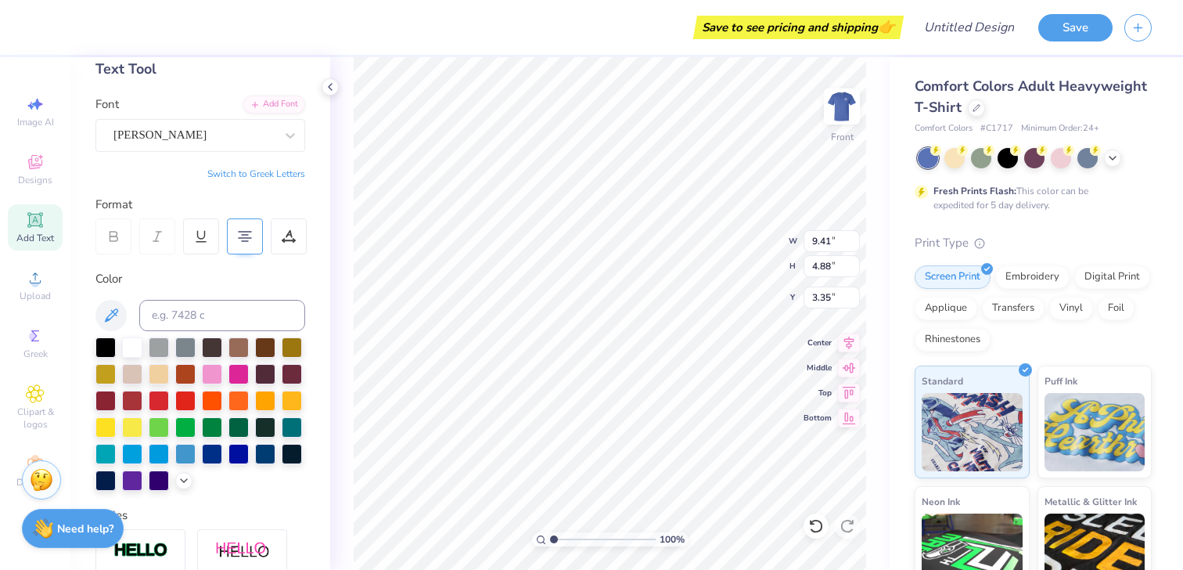
scroll to position [66, 0]
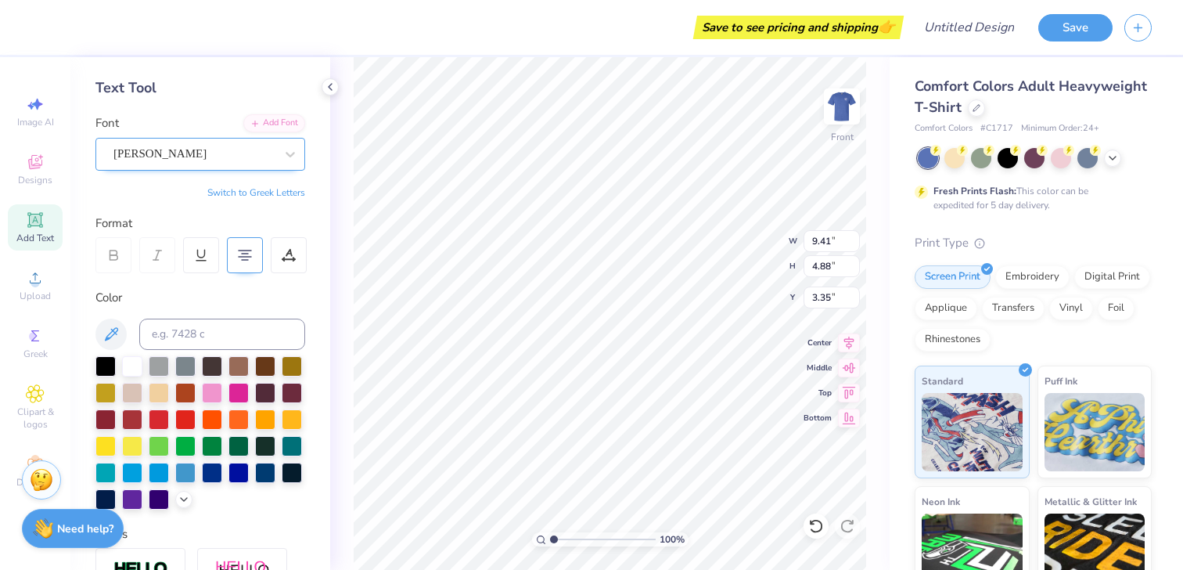
click at [251, 156] on div "[PERSON_NAME]" at bounding box center [194, 154] width 164 height 24
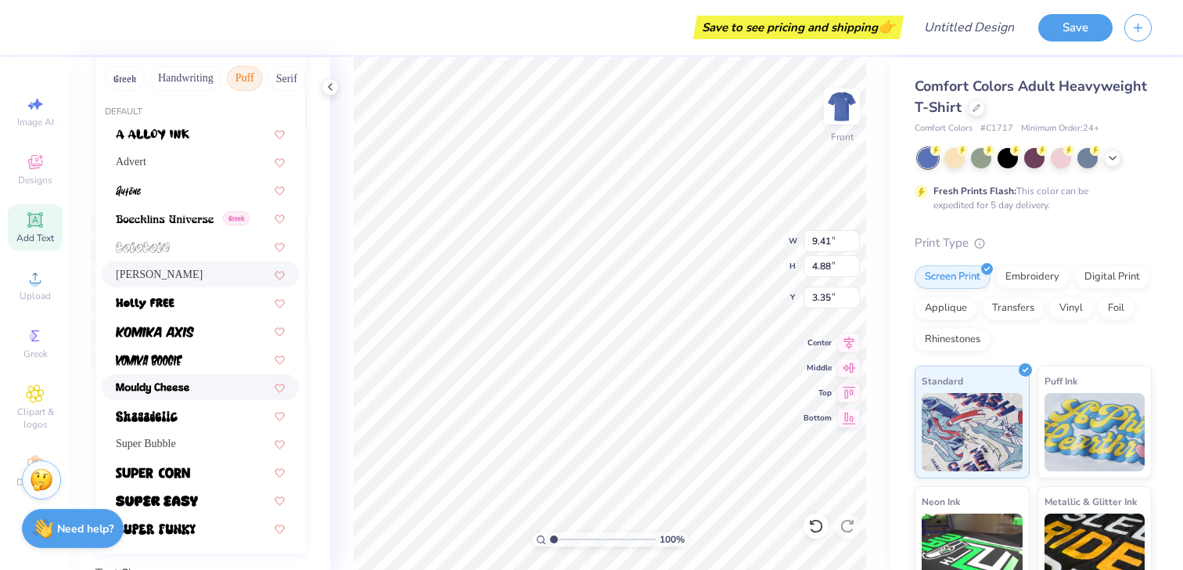
scroll to position [223, 0]
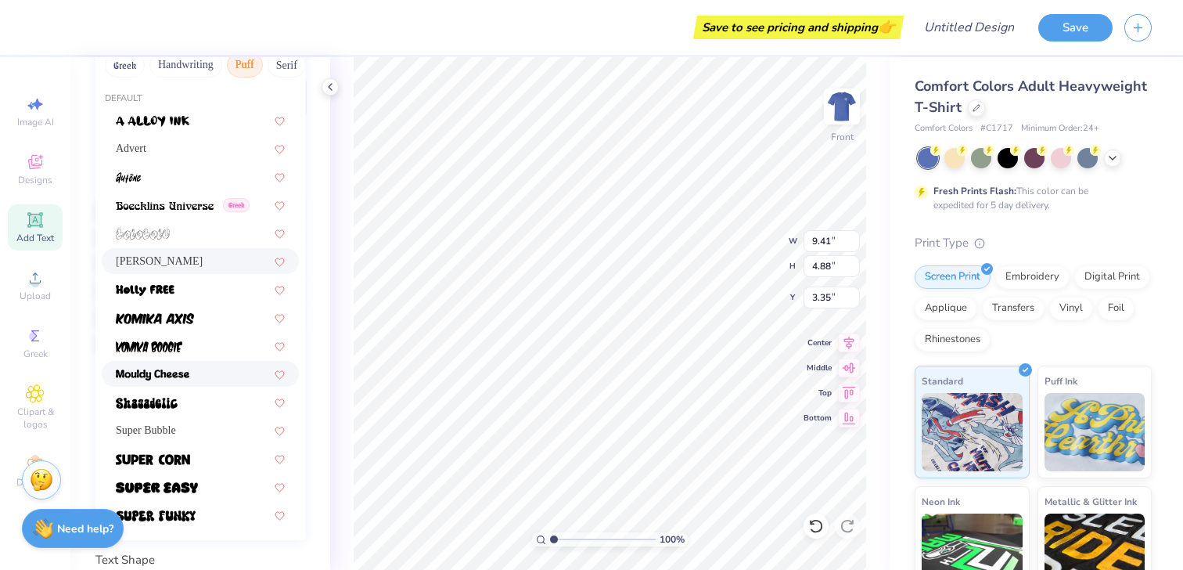
click at [195, 373] on div at bounding box center [200, 373] width 169 height 16
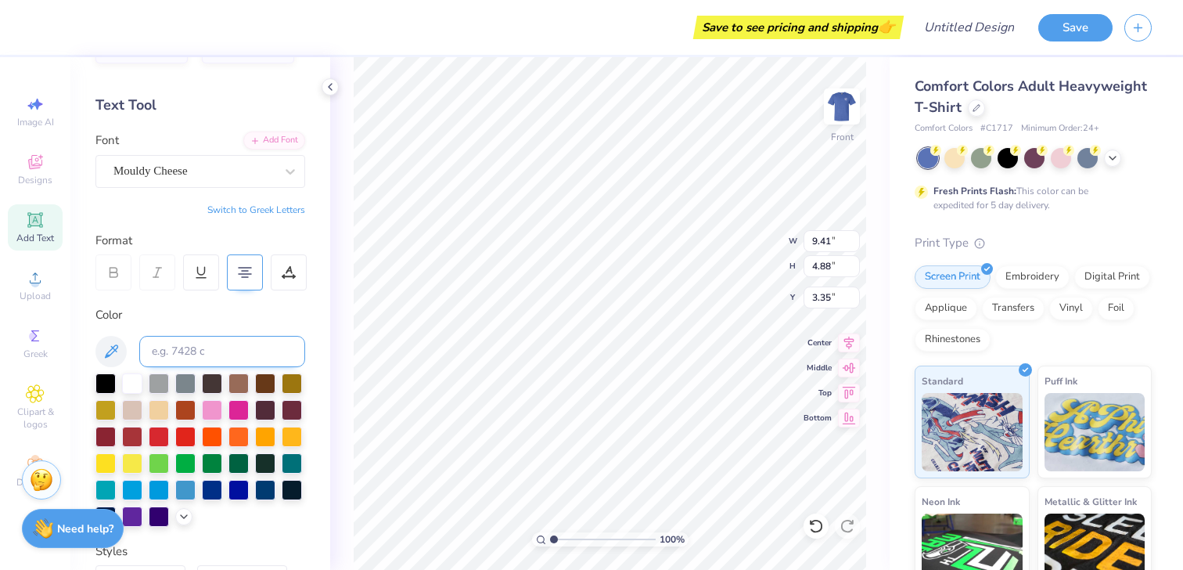
scroll to position [44, 0]
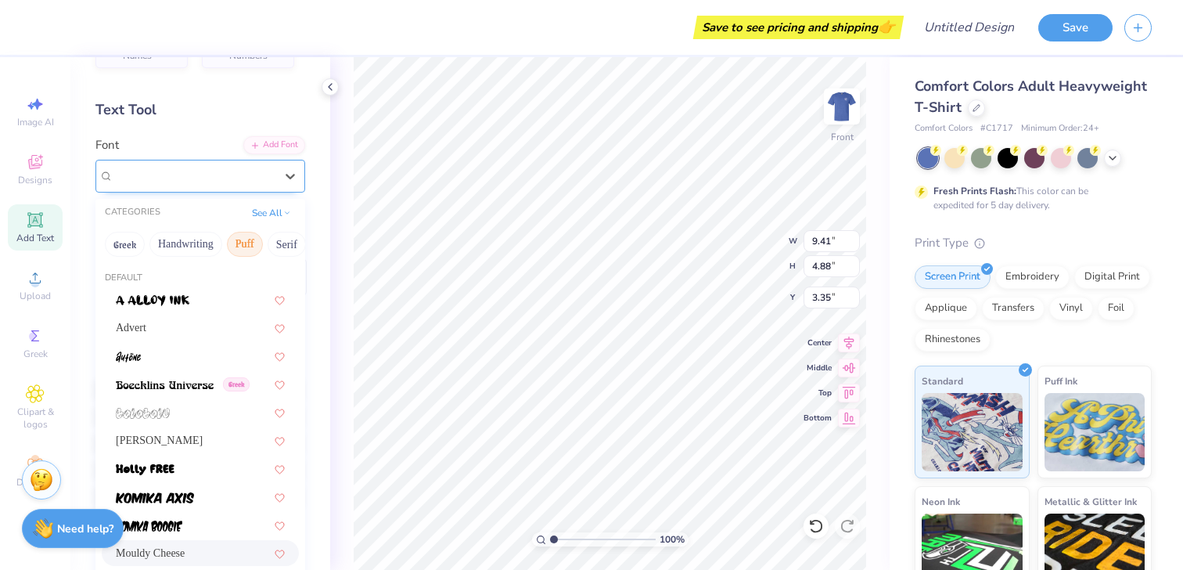
click at [215, 176] on div "Mouldy Cheese" at bounding box center [194, 176] width 164 height 24
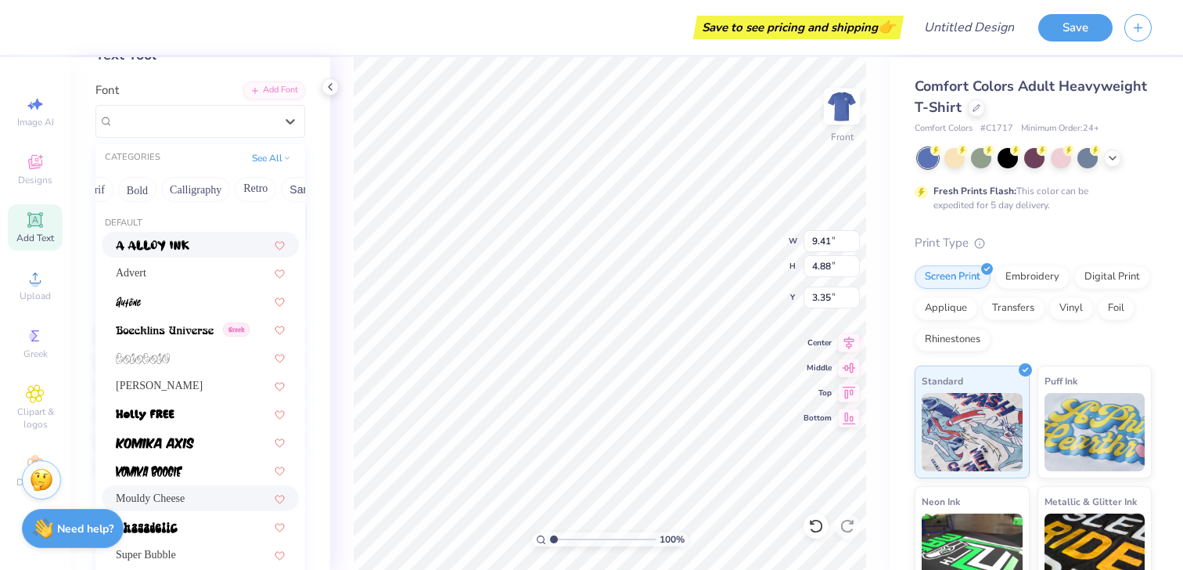
scroll to position [0, 201]
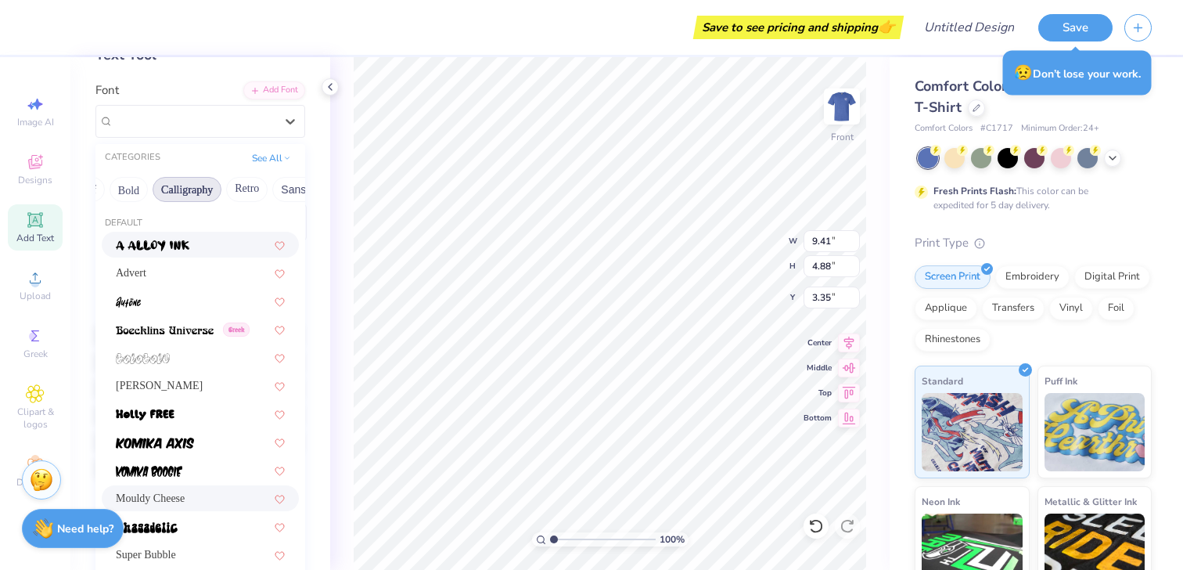
click at [198, 191] on button "Calligraphy" at bounding box center [187, 189] width 69 height 25
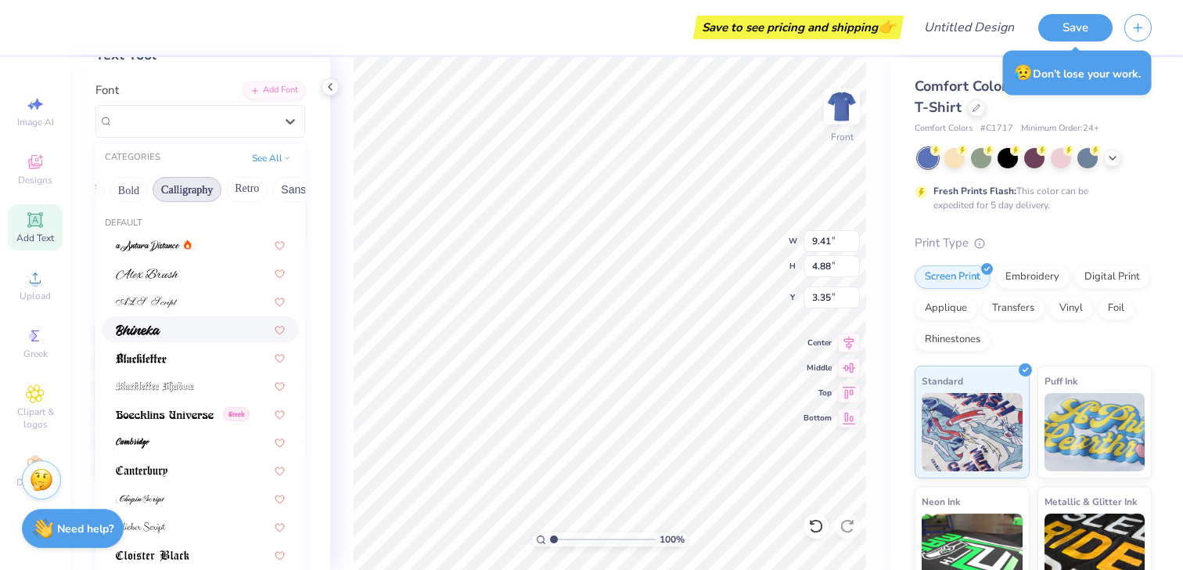
click at [176, 325] on div at bounding box center [200, 329] width 169 height 16
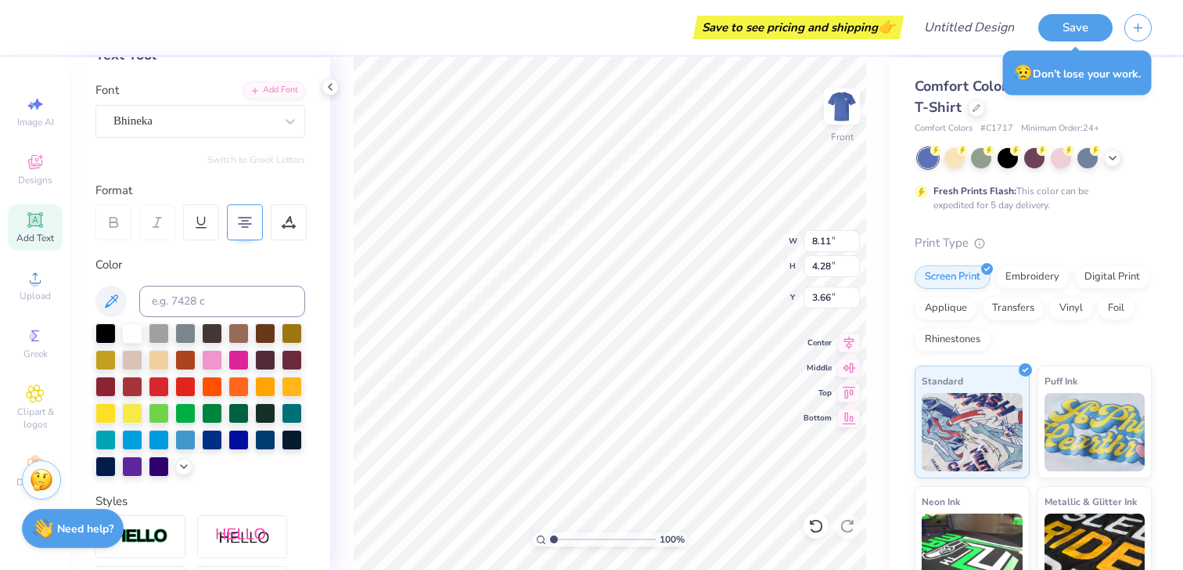
scroll to position [1, 0]
type textarea "president"
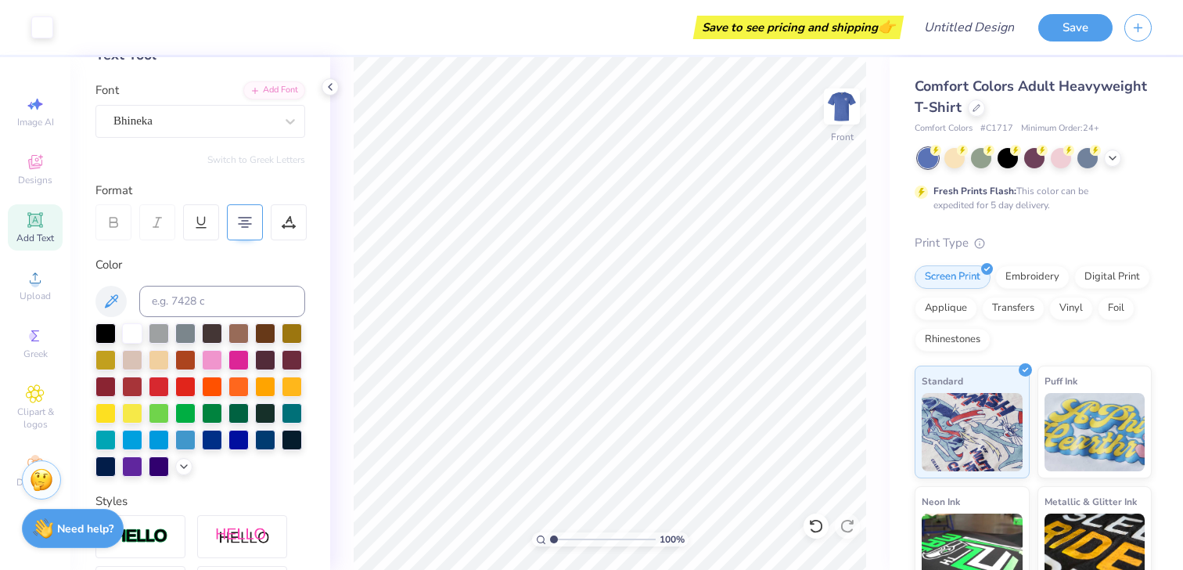
click at [31, 220] on icon at bounding box center [35, 220] width 12 height 12
type textarea "'25-'26"
type input "7.20"
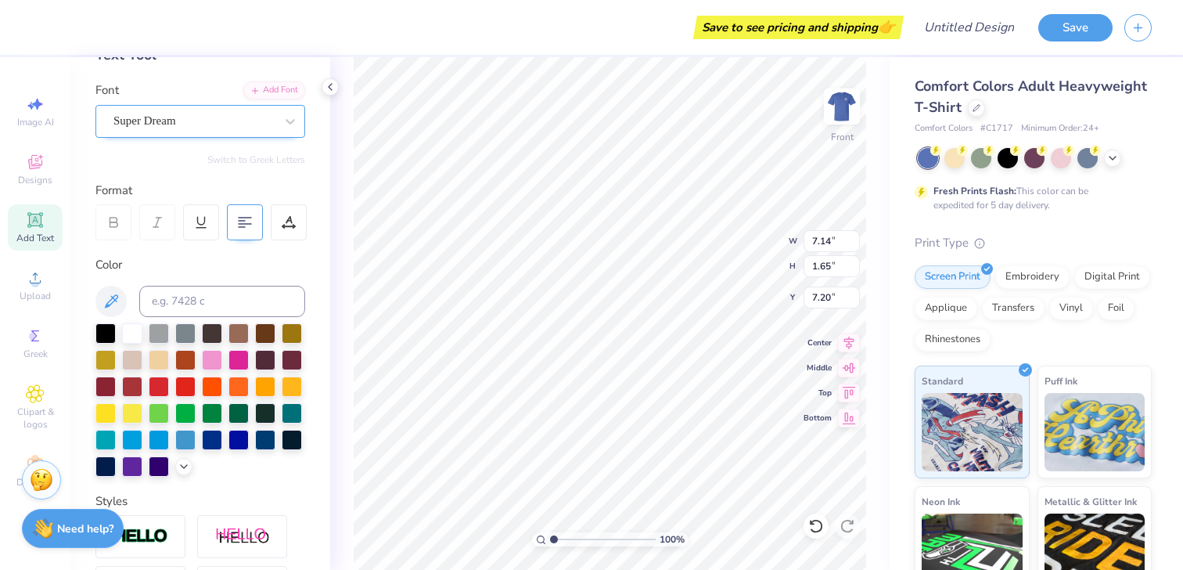
click at [220, 118] on div "Super Dream" at bounding box center [194, 121] width 164 height 24
click at [128, 189] on button "Greek" at bounding box center [125, 189] width 40 height 25
click at [179, 250] on div "Beau Greek" at bounding box center [200, 244] width 169 height 16
type input "beau"
type input "6.99"
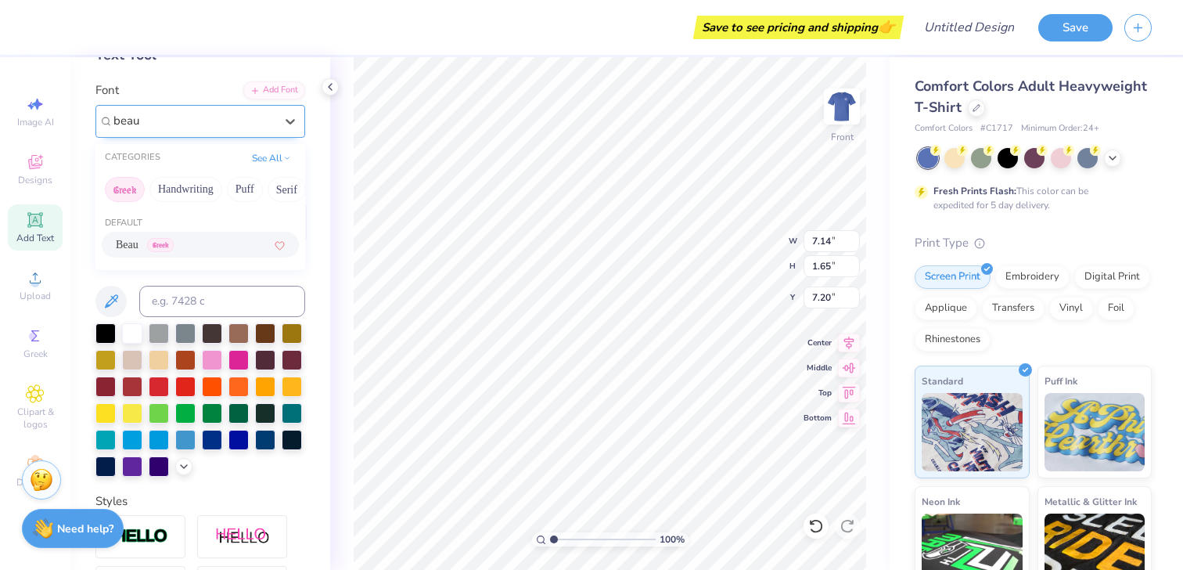
type input "2.00"
type input "7.03"
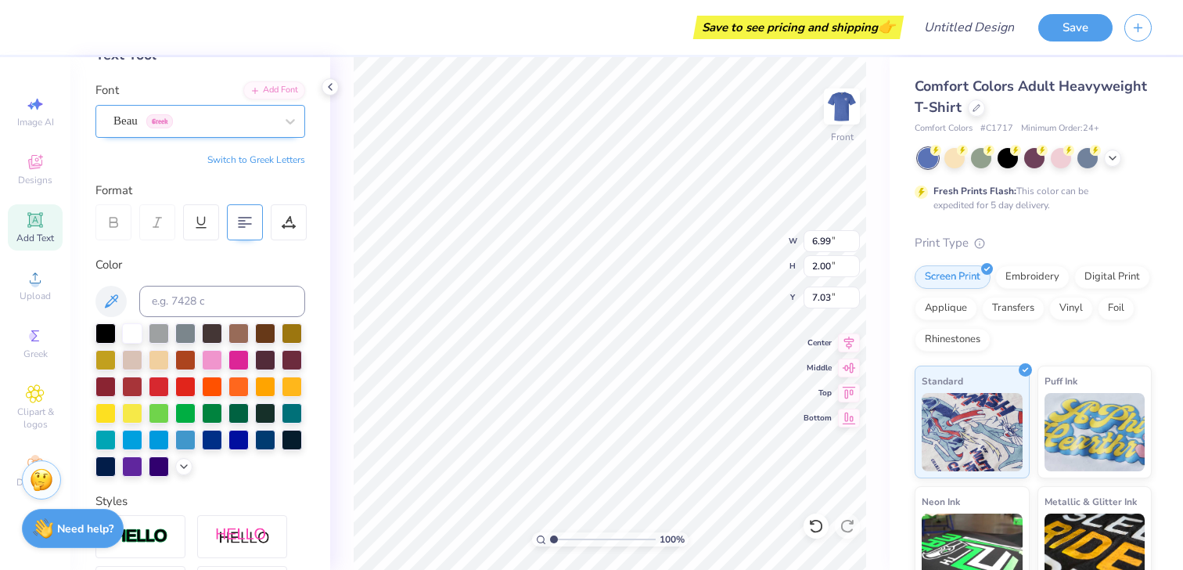
type input "3.95"
type input "1.13"
type input "3.77"
type input "8.11"
type input "1.80"
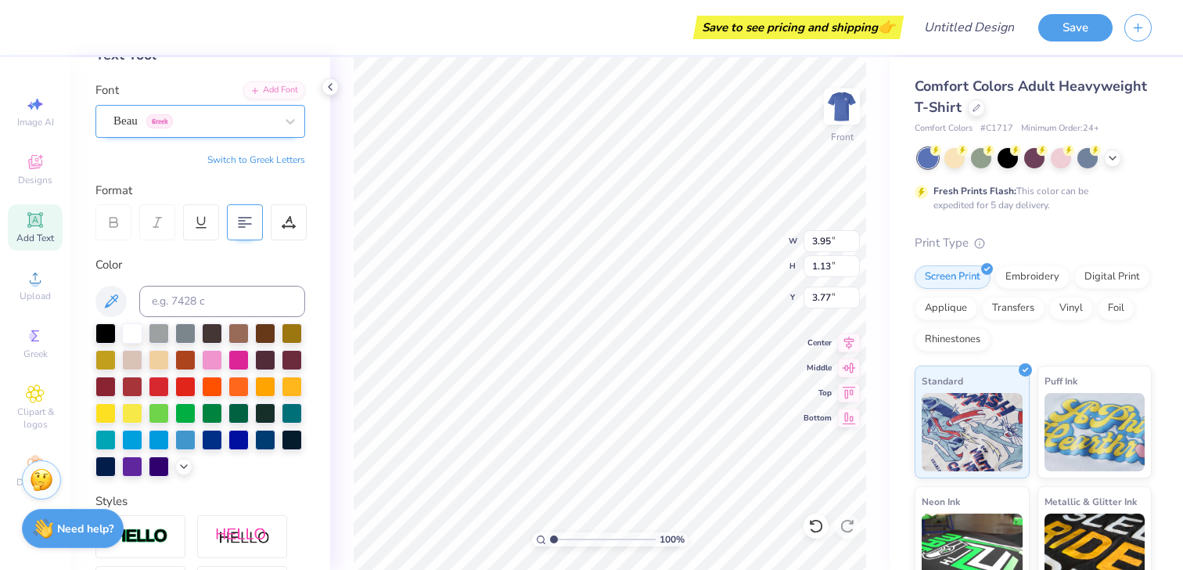
type input "4.90"
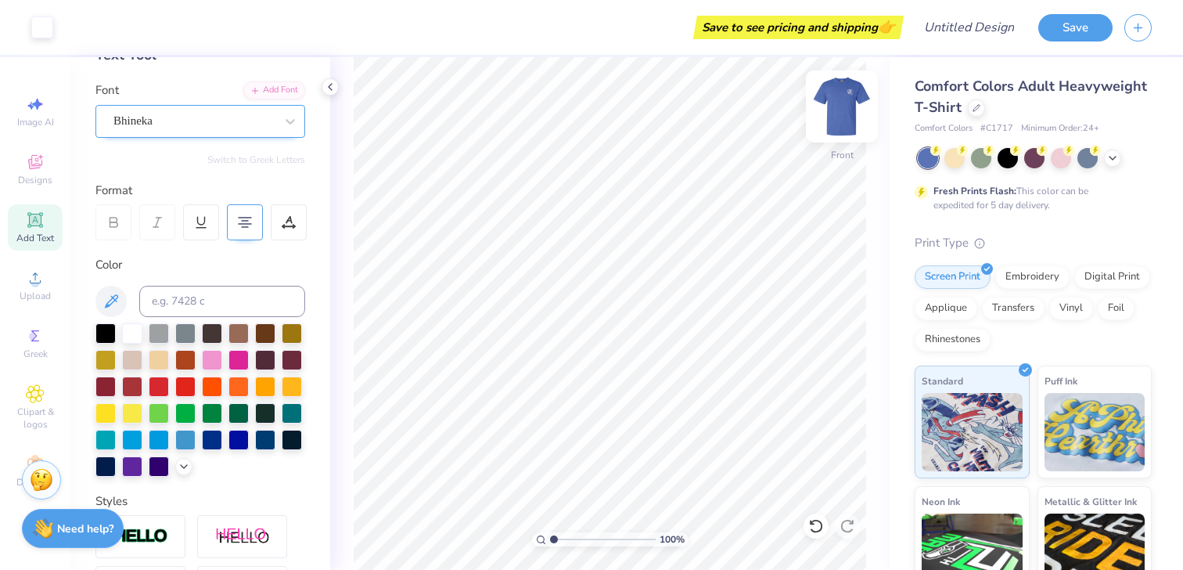
click at [840, 113] on img at bounding box center [842, 106] width 63 height 63
click at [840, 113] on img at bounding box center [841, 106] width 31 height 31
click at [841, 113] on img at bounding box center [842, 106] width 63 height 63
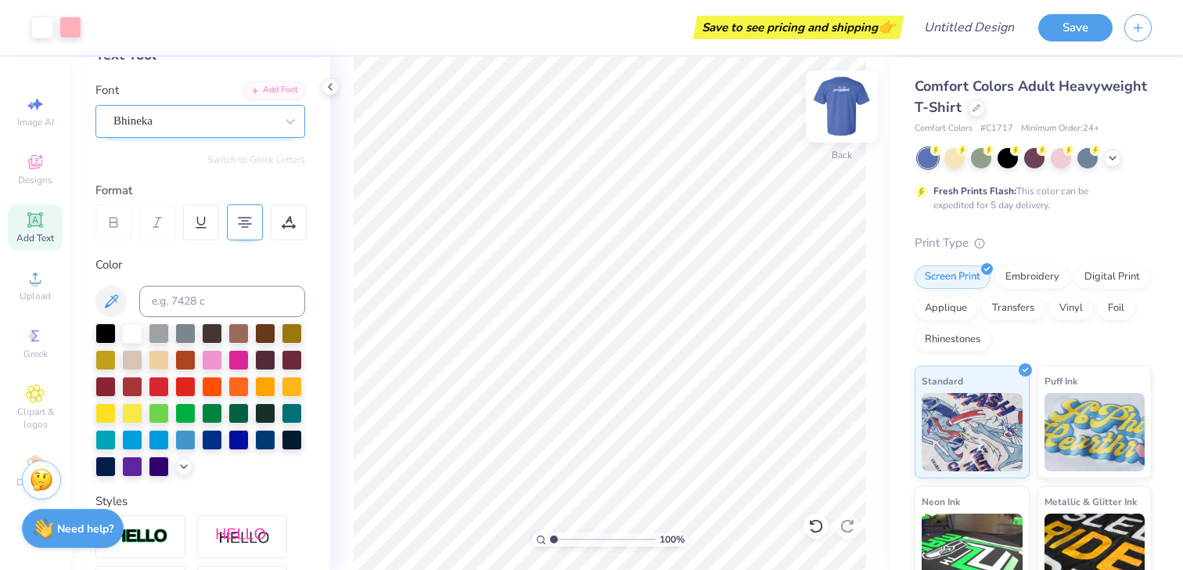
click at [854, 103] on img at bounding box center [842, 106] width 63 height 63
click at [1074, 29] on button "Save" at bounding box center [1075, 25] width 74 height 27
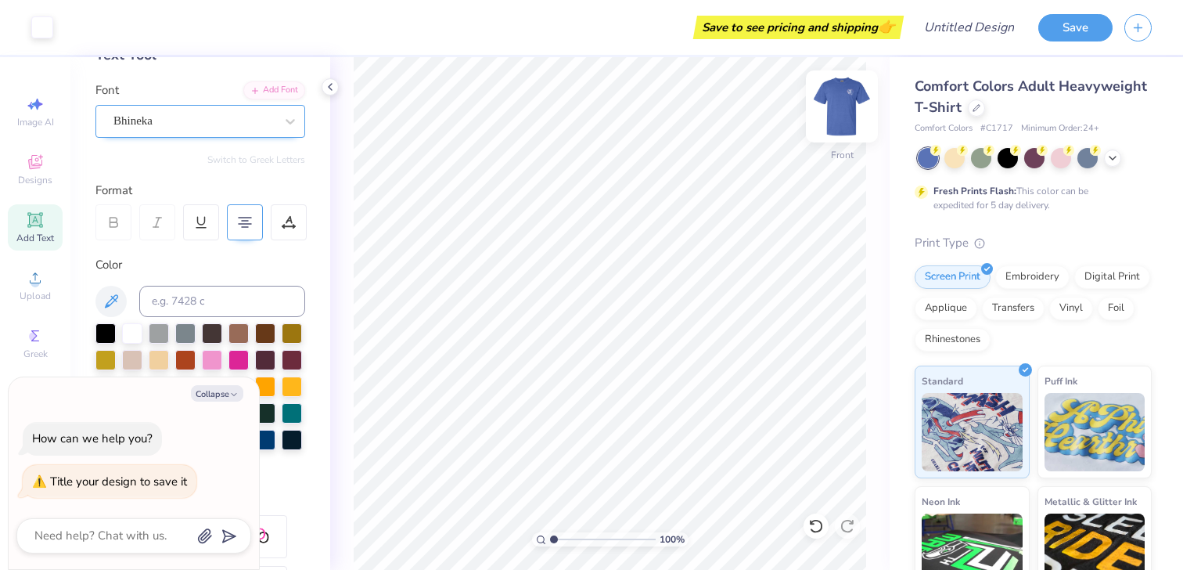
click at [836, 118] on img at bounding box center [842, 106] width 63 height 63
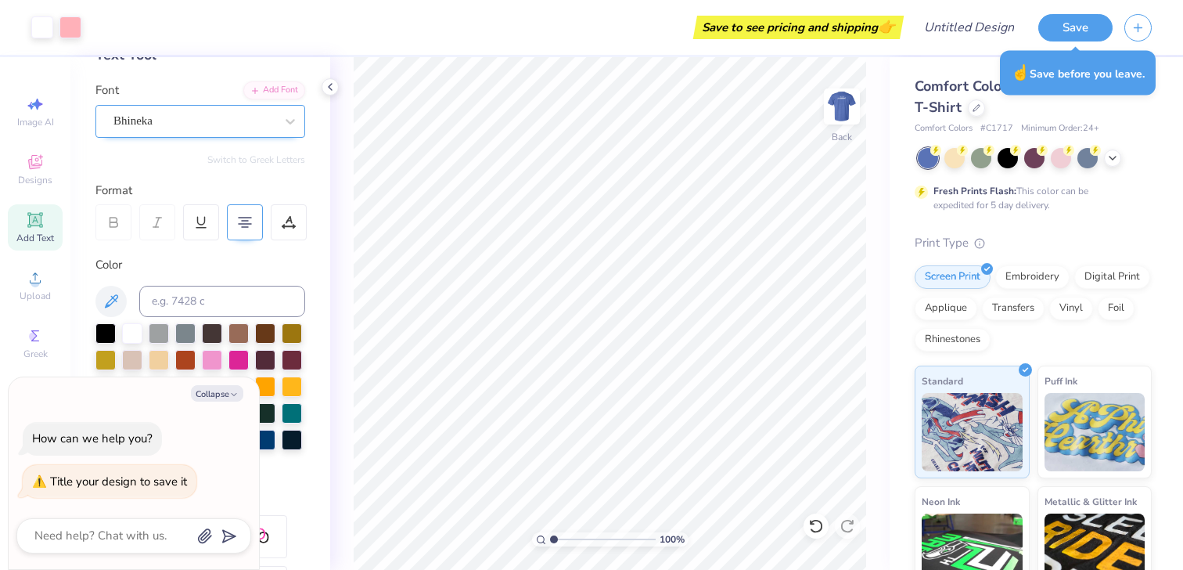
click at [1071, 9] on div "Save" at bounding box center [1110, 27] width 145 height 55
click at [1071, 31] on button "Save" at bounding box center [1075, 25] width 74 height 27
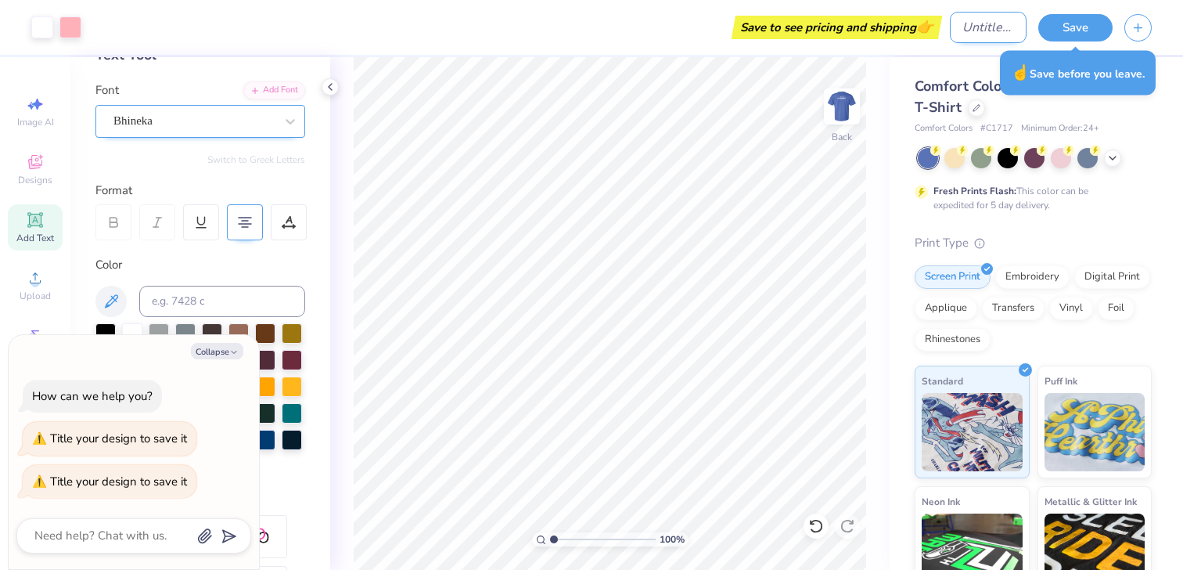
type textarea "x"
click at [961, 41] on input "Design Title" at bounding box center [988, 27] width 77 height 31
click at [1150, 12] on div "Save" at bounding box center [1110, 27] width 145 height 55
click at [954, 20] on input "Design Title" at bounding box center [988, 27] width 77 height 31
type input "D"
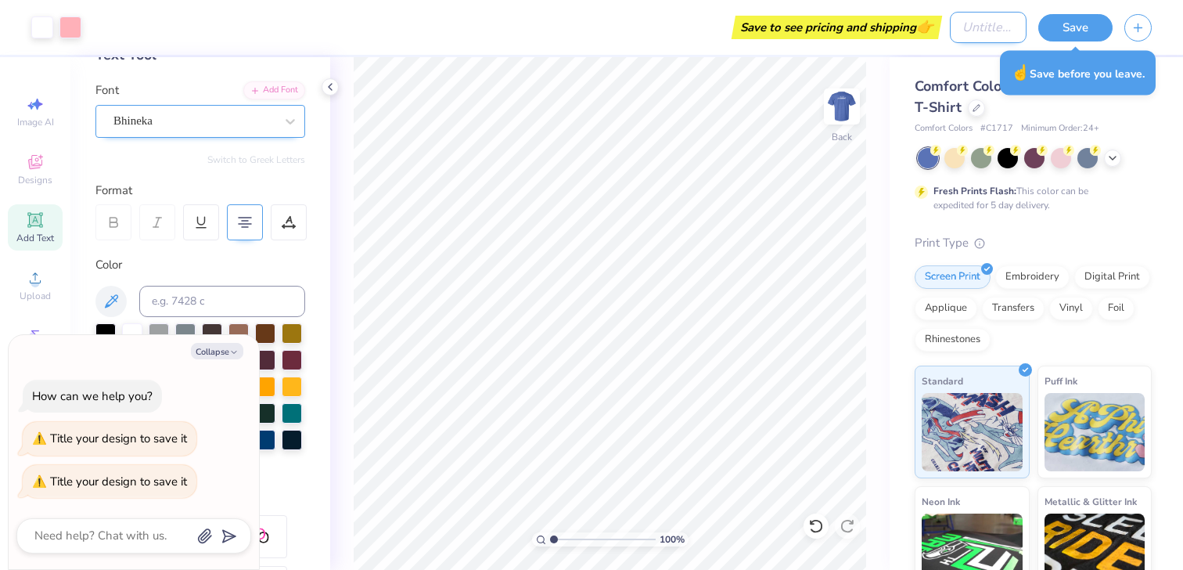
type textarea "x"
type input "DC"
type textarea "x"
type input "DC"
type textarea "x"
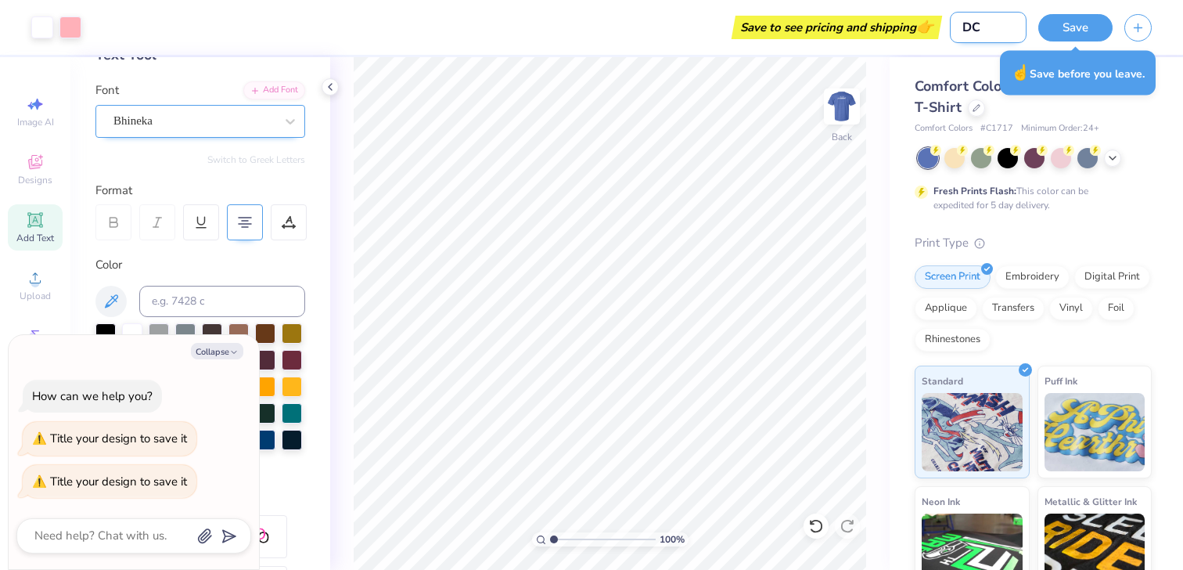
type input "DC H"
type textarea "x"
type input "DC HE"
type textarea "x"
type input "DC H"
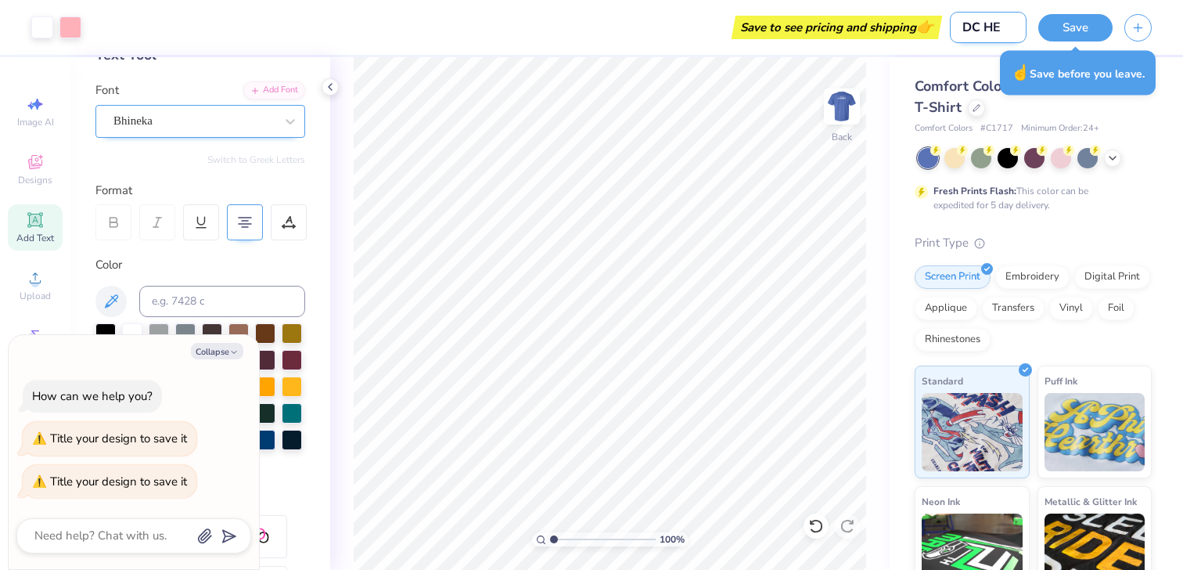
type textarea "x"
type input "DC He"
type textarea "x"
type input "DC Hea"
type textarea "x"
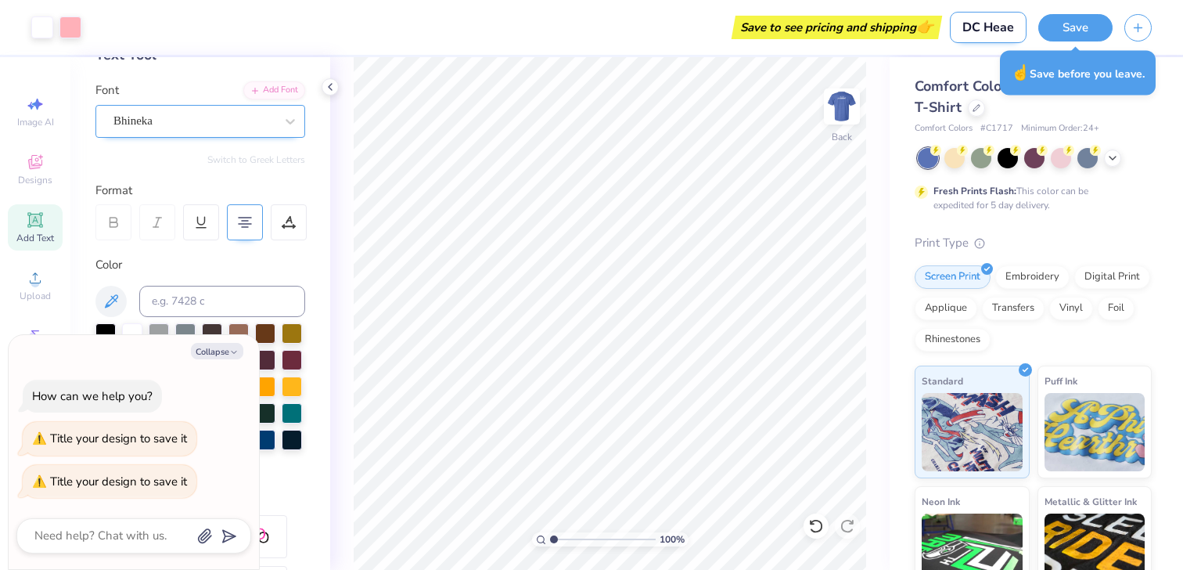
type input "DC Heaer"
type textarea "x"
type input "DC Heae"
type textarea "x"
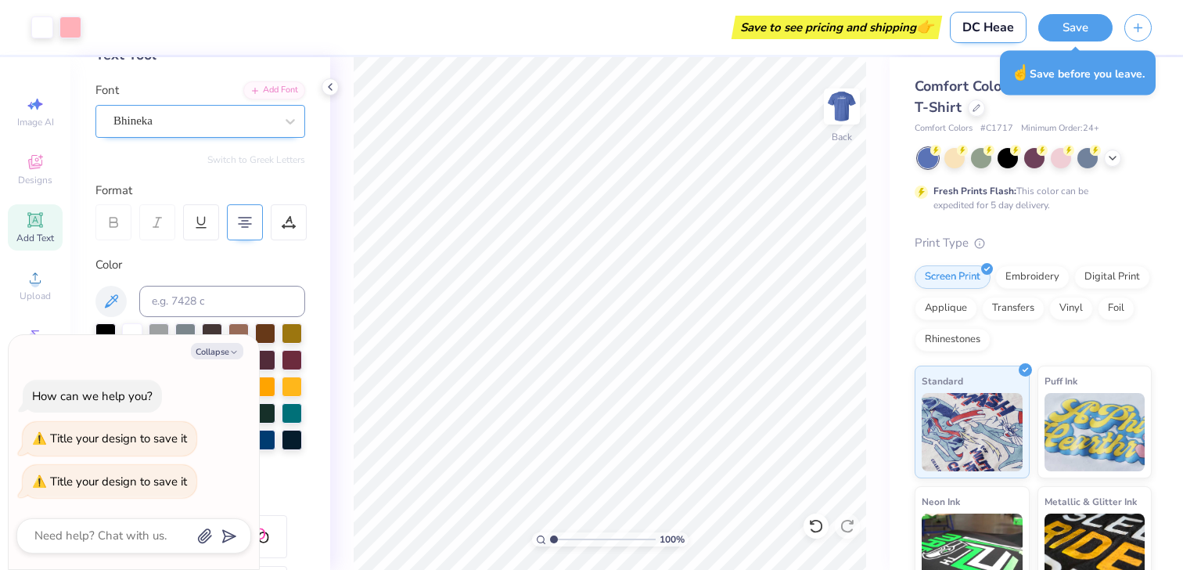
scroll to position [0, 0]
type input "DC Hea"
type textarea "x"
type input "DC Hear"
type textarea "x"
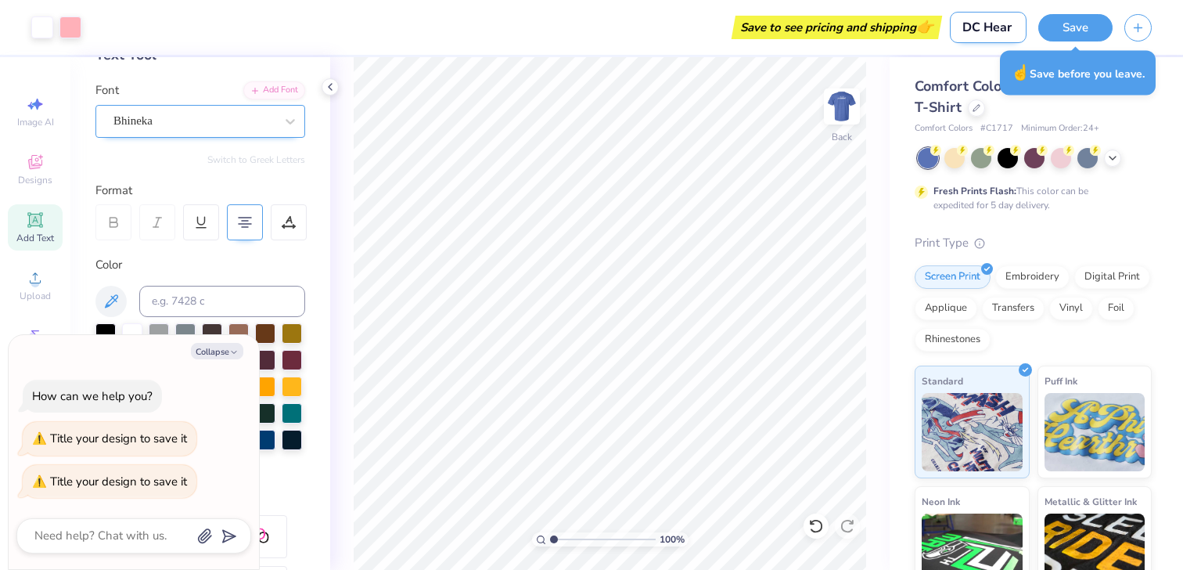
type input "DC Heart"
type textarea "x"
type input "DC Heart"
type textarea "x"
type input "DC Heart S"
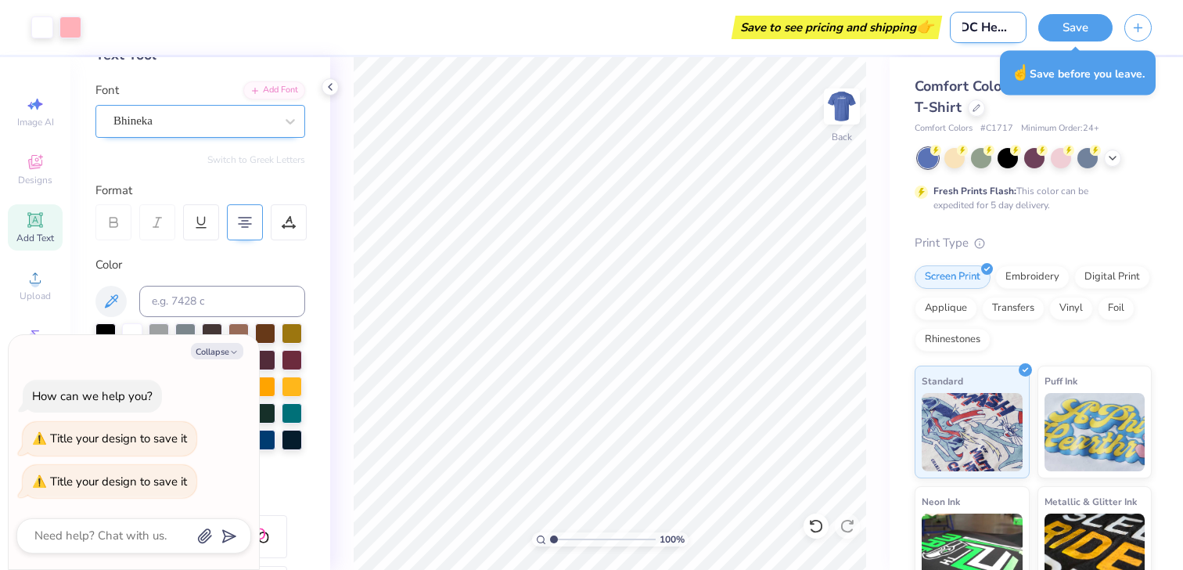
type textarea "x"
type input "DC Heart Sh"
type textarea "x"
type input "DC Heart Shi"
type textarea "x"
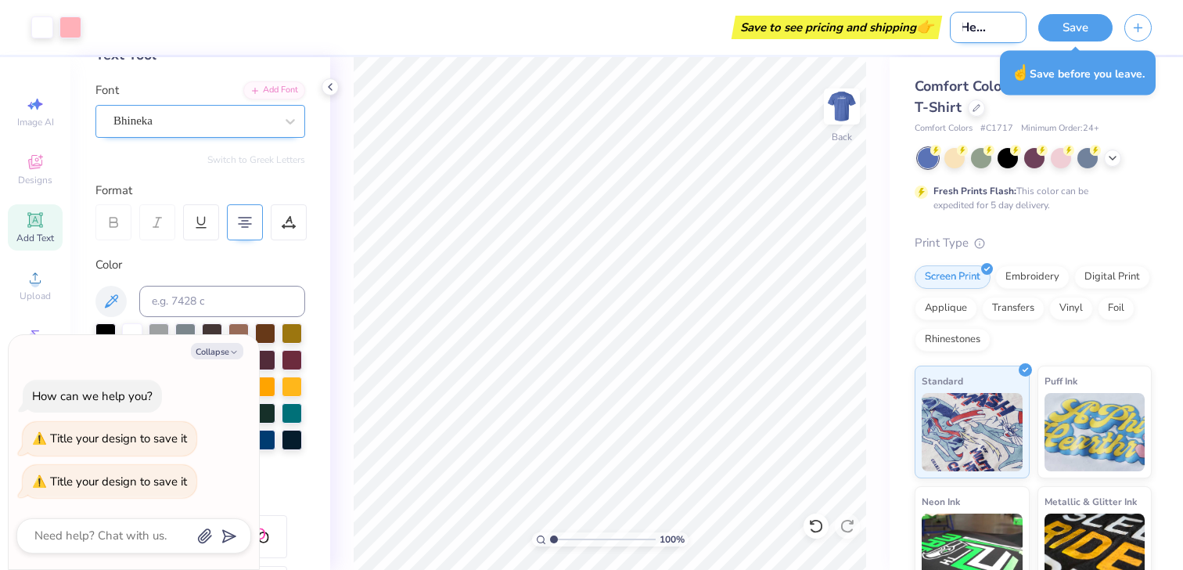
type input "DC Heart Shir"
type textarea "x"
type input "DC Heart Shirt"
type textarea "x"
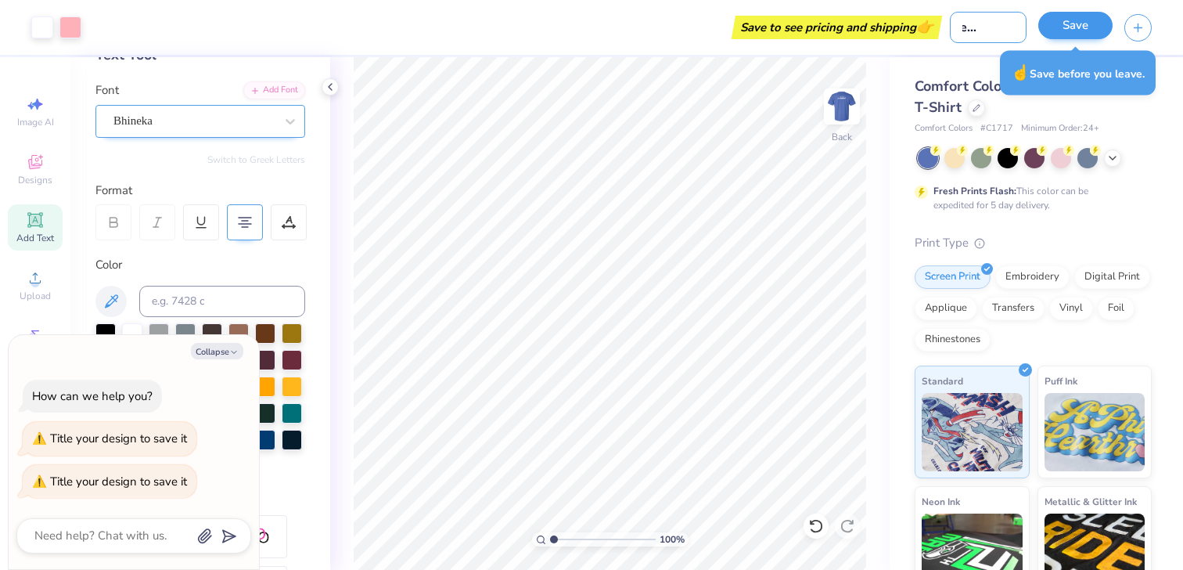
type input "DC Heart Shirt"
click at [1089, 26] on button "Save" at bounding box center [1075, 25] width 74 height 27
type textarea "x"
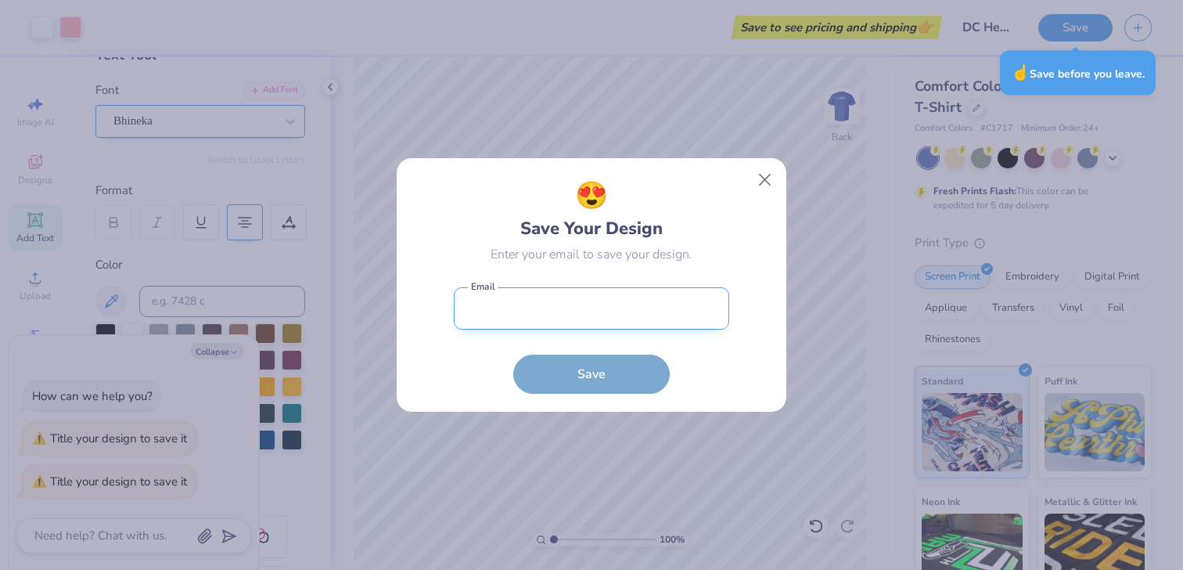
click at [668, 315] on input "email" at bounding box center [591, 308] width 275 height 43
type input "[EMAIL_ADDRESS][DOMAIN_NAME]"
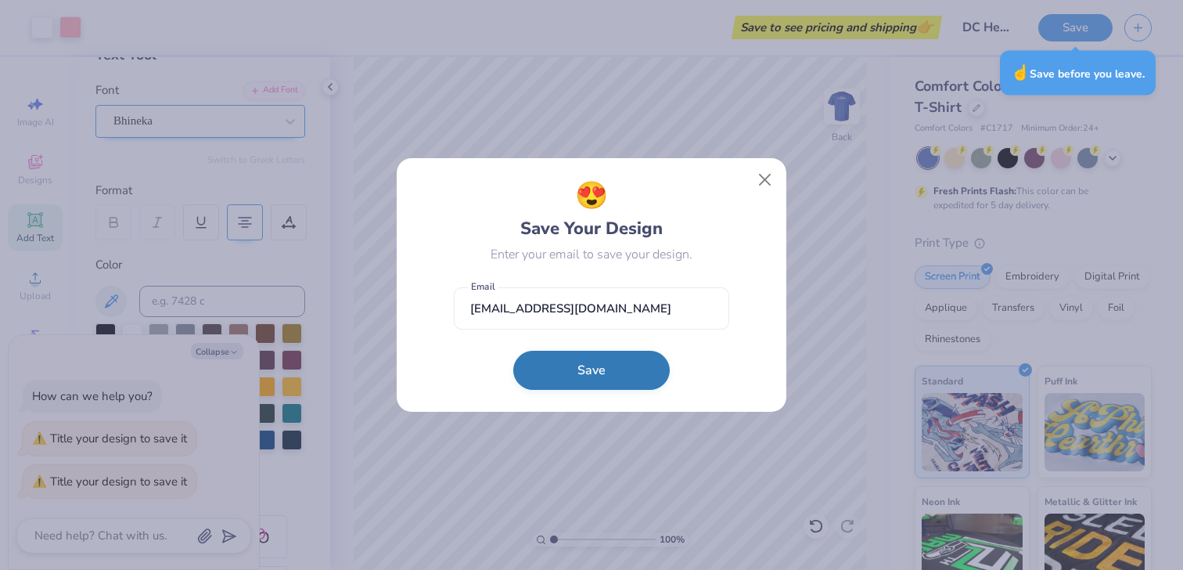
click at [601, 366] on button "Save" at bounding box center [591, 370] width 156 height 39
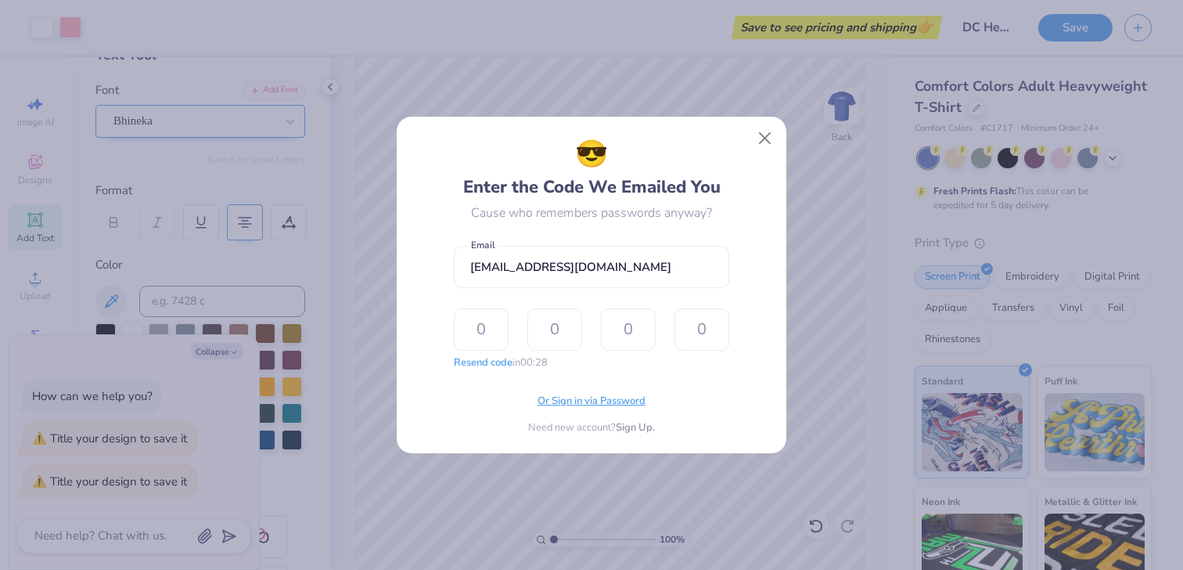
click at [559, 402] on span "Or Sign in via Password" at bounding box center [592, 402] width 108 height 16
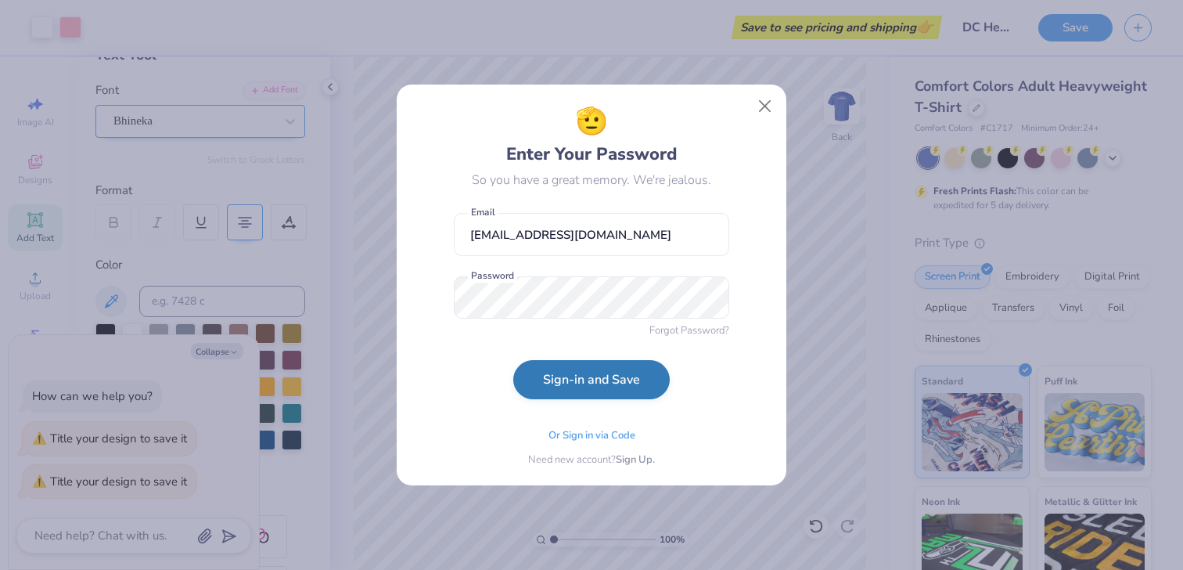
click at [573, 384] on button "Sign-in and Save" at bounding box center [591, 379] width 156 height 39
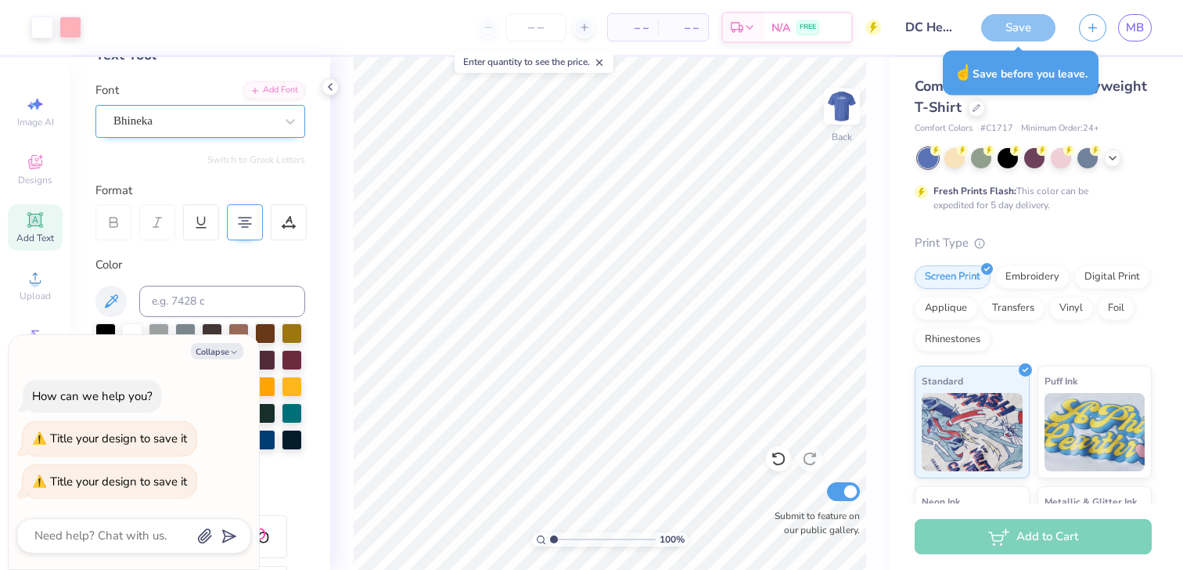
click at [1029, 31] on div "Save" at bounding box center [1018, 27] width 74 height 27
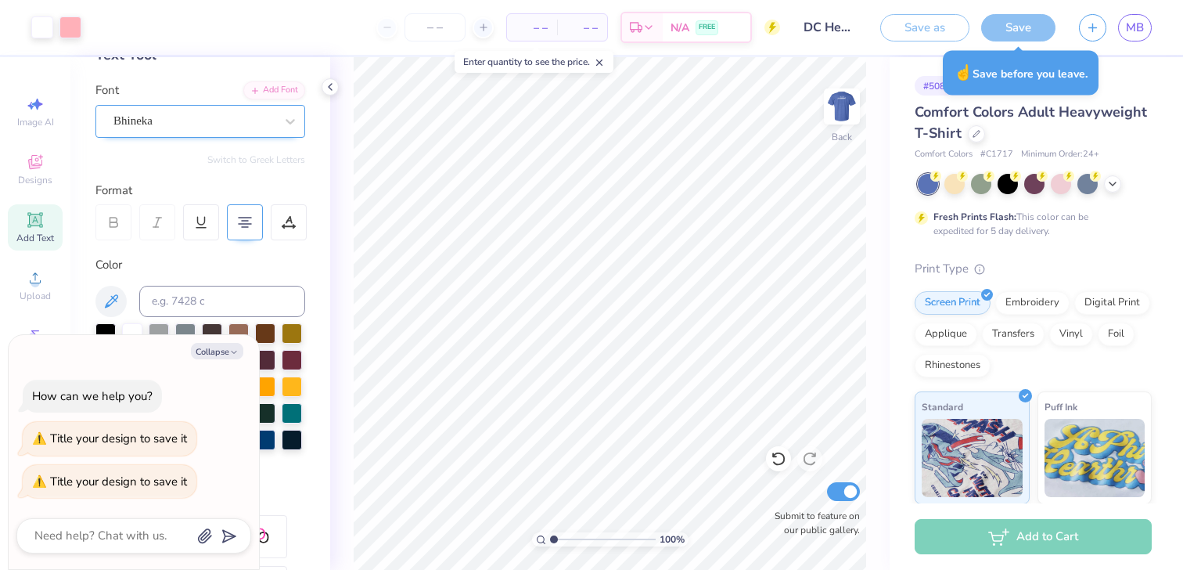
click at [926, 26] on div "Save as" at bounding box center [924, 27] width 89 height 27
type textarea "x"
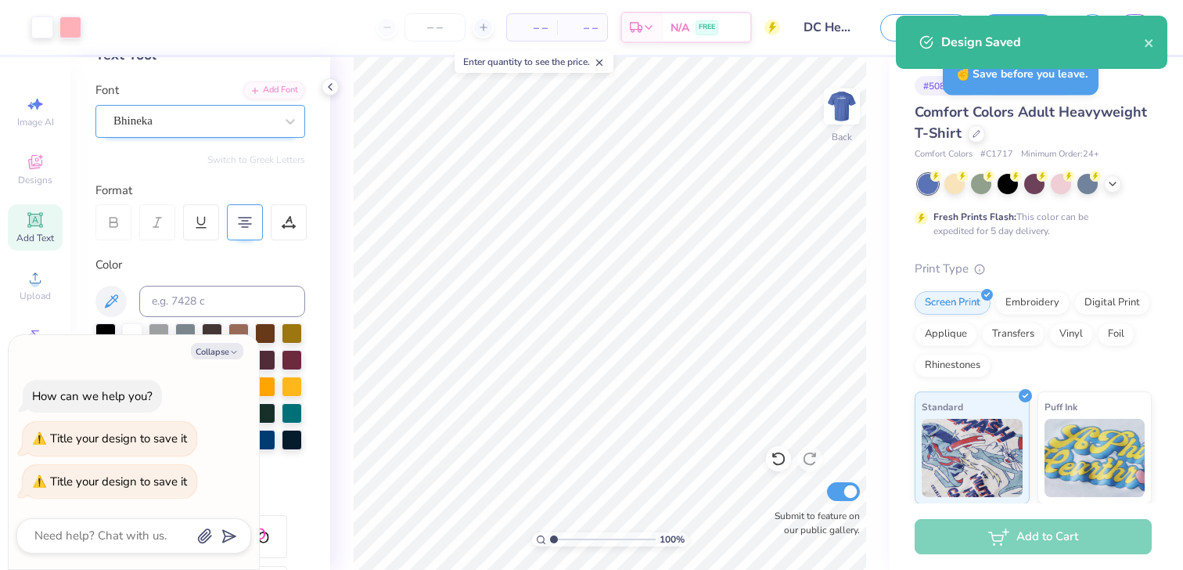
click at [1028, 30] on div "Design Saved" at bounding box center [1032, 42] width 272 height 53
